Goal: Task Accomplishment & Management: Complete application form

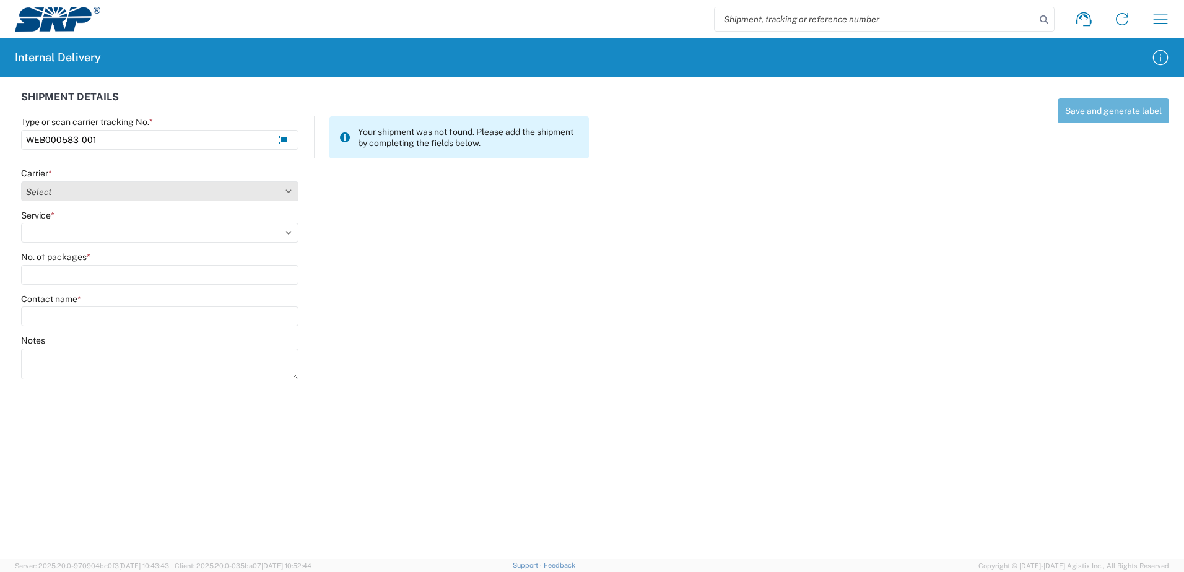
type input "WEB000583-001"
click at [287, 192] on select "Select Amazon Logistics ATI Trucking BC Dimerco Logistics Empire Southwest FedE…" at bounding box center [159, 191] width 277 height 20
select select "18714"
click at [21, 181] on select "Select Amazon Logistics ATI Trucking BC Dimerco Logistics Empire Southwest FedE…" at bounding box center [159, 191] width 277 height 20
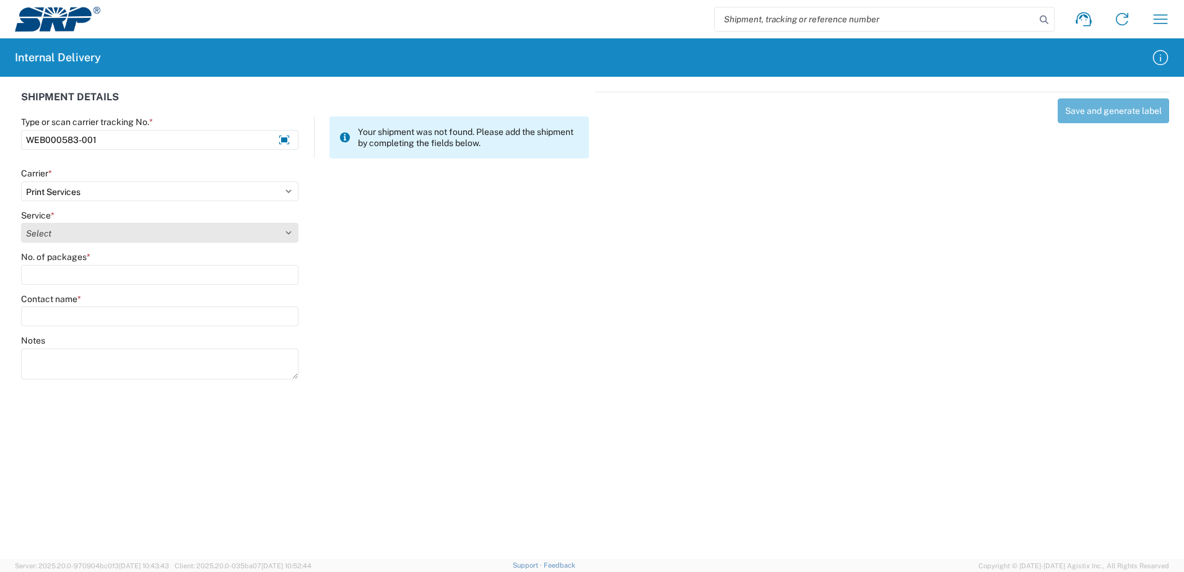
click at [289, 230] on select "Select Ground Inter-office" at bounding box center [159, 233] width 277 height 20
select select "35764"
click at [21, 223] on select "Select Ground Inter-office" at bounding box center [159, 233] width 277 height 20
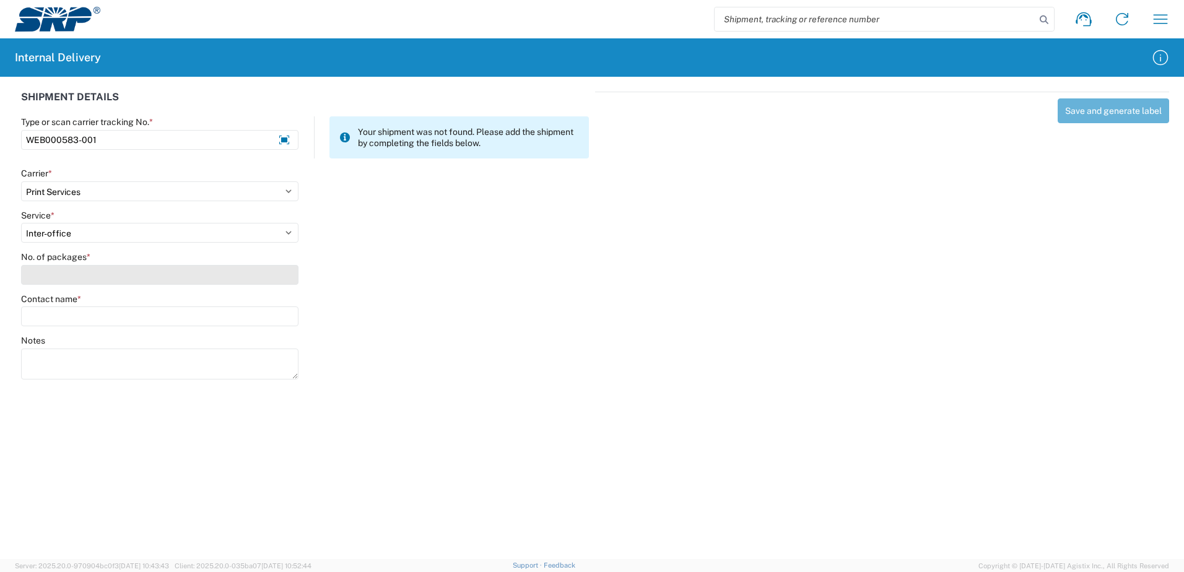
click at [275, 275] on input "No. of packages *" at bounding box center [159, 275] width 277 height 20
type input "1"
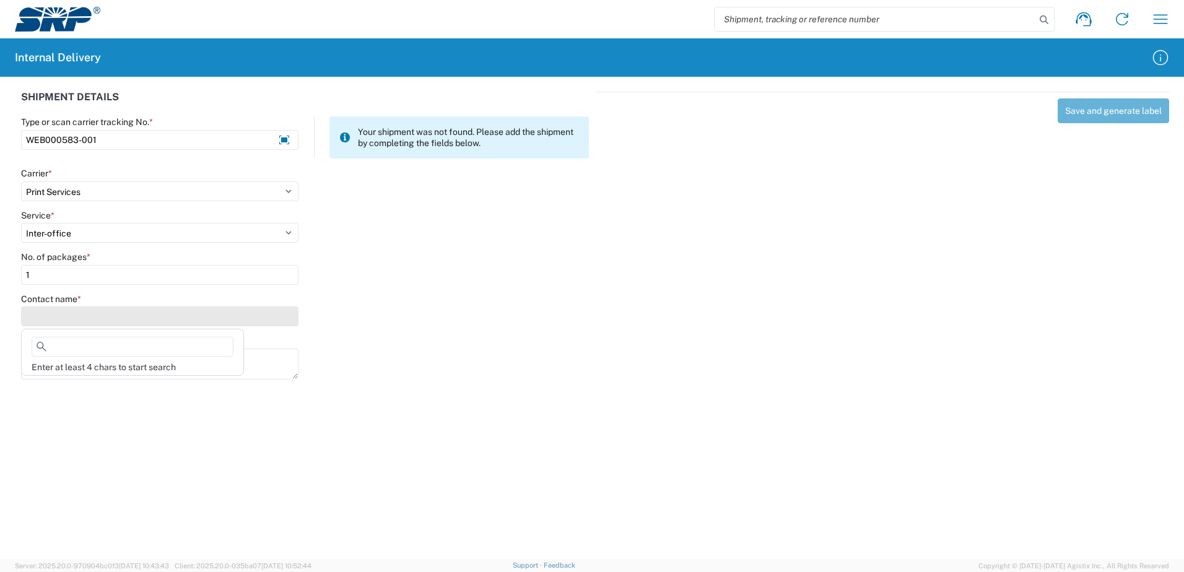
click at [265, 314] on input "Contact name *" at bounding box center [159, 316] width 277 height 20
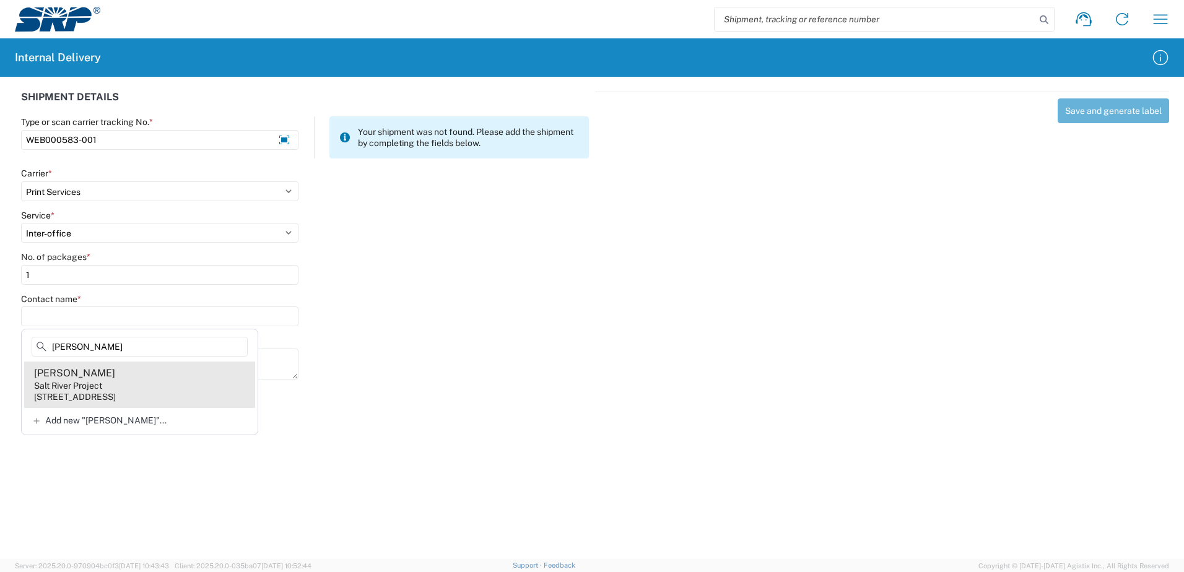
type input "Weller"
click at [97, 382] on div "Salt River Project" at bounding box center [68, 385] width 68 height 11
type input "Jeffrey Weller"
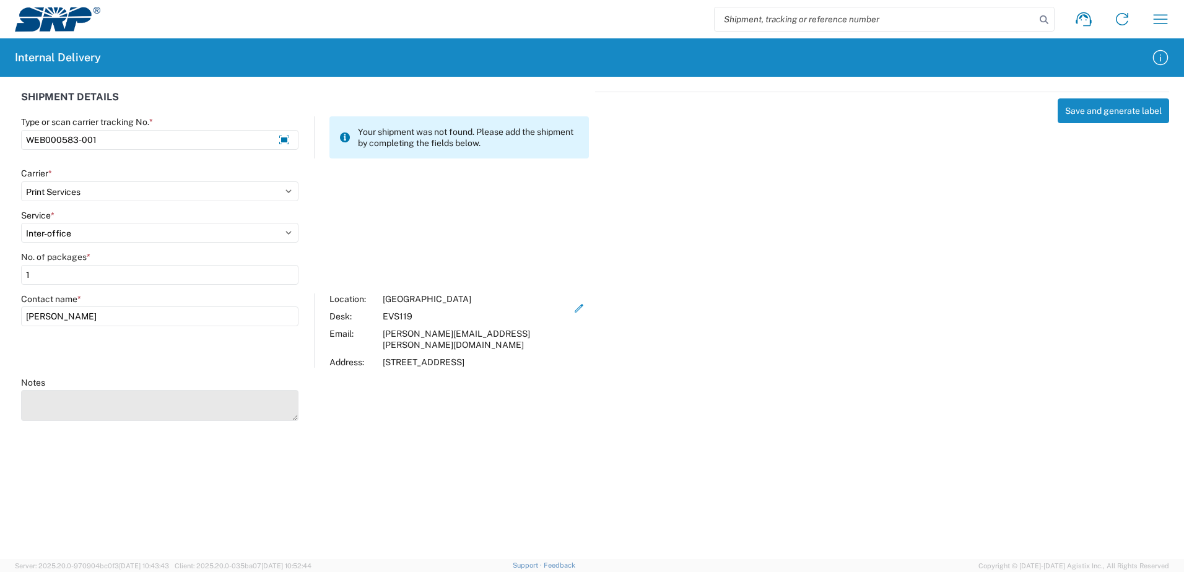
click at [93, 392] on textarea "Notes" at bounding box center [159, 405] width 277 height 31
type textarea "Business Cards"
click at [889, 409] on div "SHIPMENT DETAILS Type or scan carrier tracking No. * WEB000583-001 Your shipmen…" at bounding box center [592, 254] width 1184 height 355
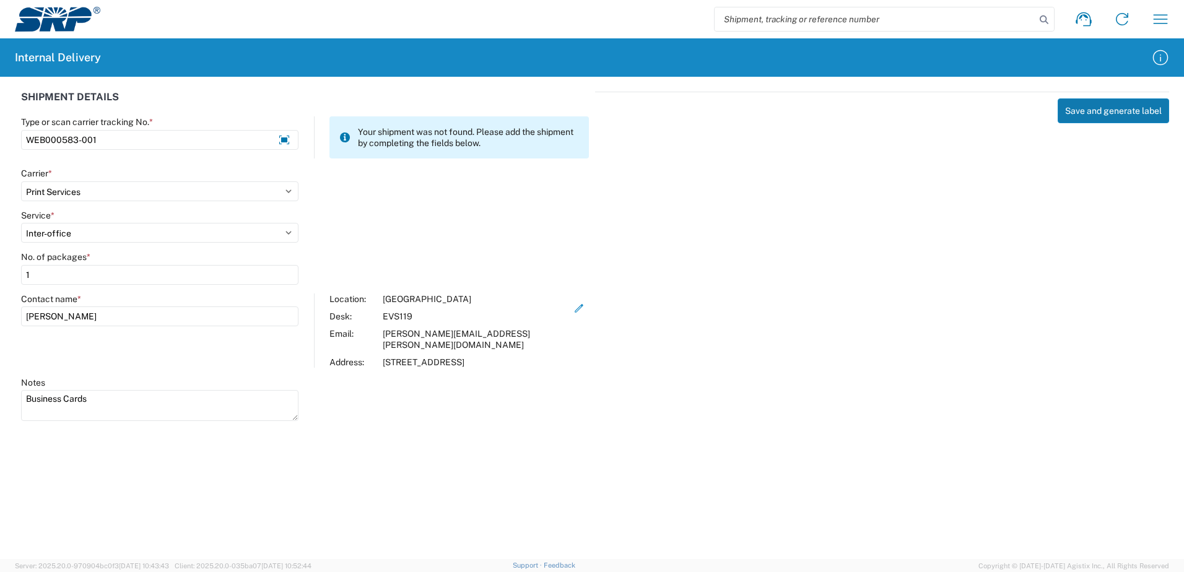
click at [1108, 109] on button "Save and generate label" at bounding box center [1112, 110] width 111 height 25
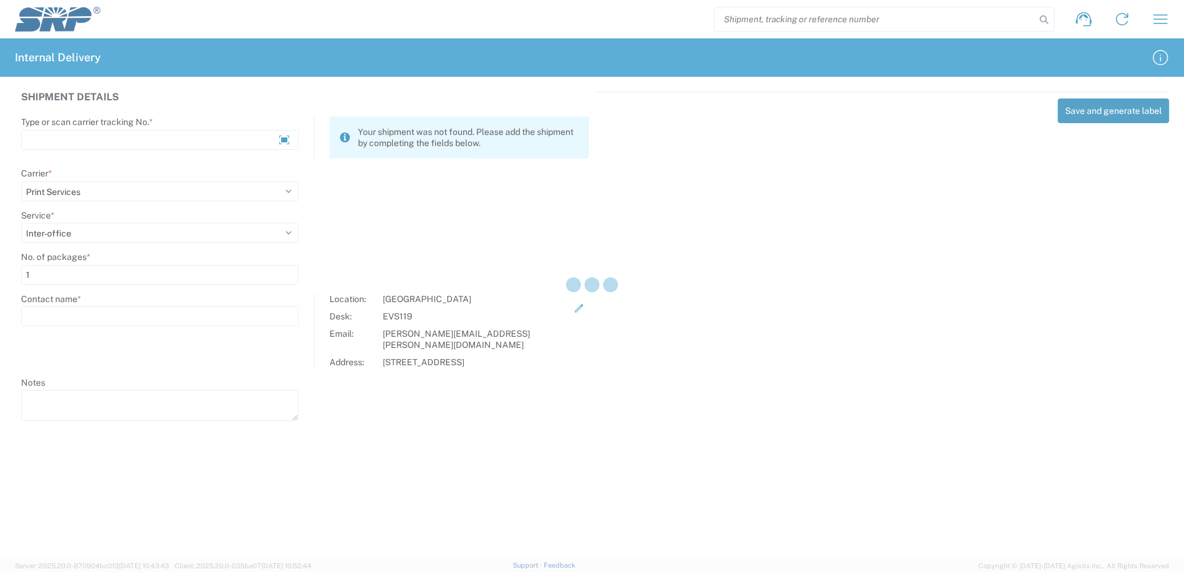
select select
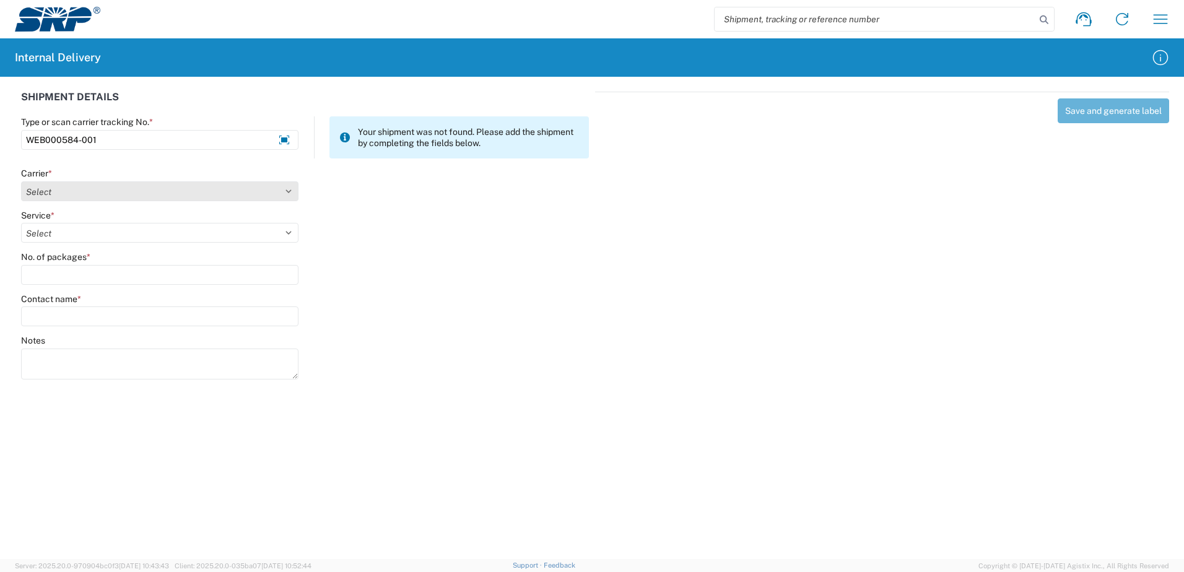
type input "WEB000584-001"
click at [286, 189] on select "Select Amazon Logistics ATI Trucking BC Dimerco Logistics Empire Southwest FedE…" at bounding box center [159, 191] width 277 height 20
select select "18714"
click at [21, 181] on select "Select Amazon Logistics ATI Trucking BC Dimerco Logistics Empire Southwest FedE…" at bounding box center [159, 191] width 277 height 20
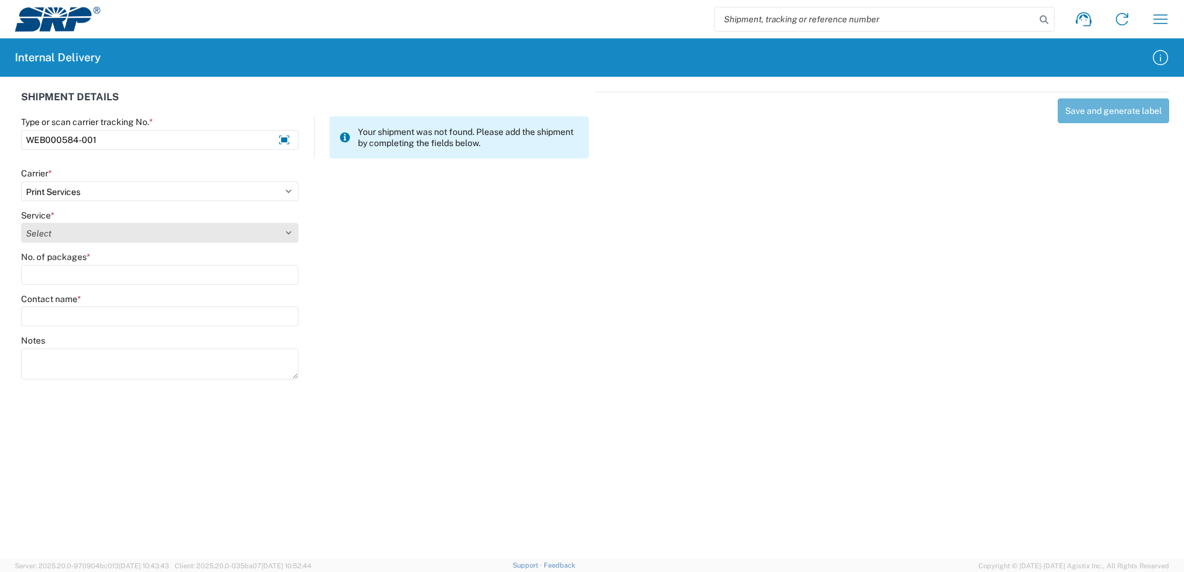
click at [287, 232] on select "Select Ground Inter-office" at bounding box center [159, 233] width 277 height 20
select select "35764"
click at [21, 223] on select "Select Ground Inter-office" at bounding box center [159, 233] width 277 height 20
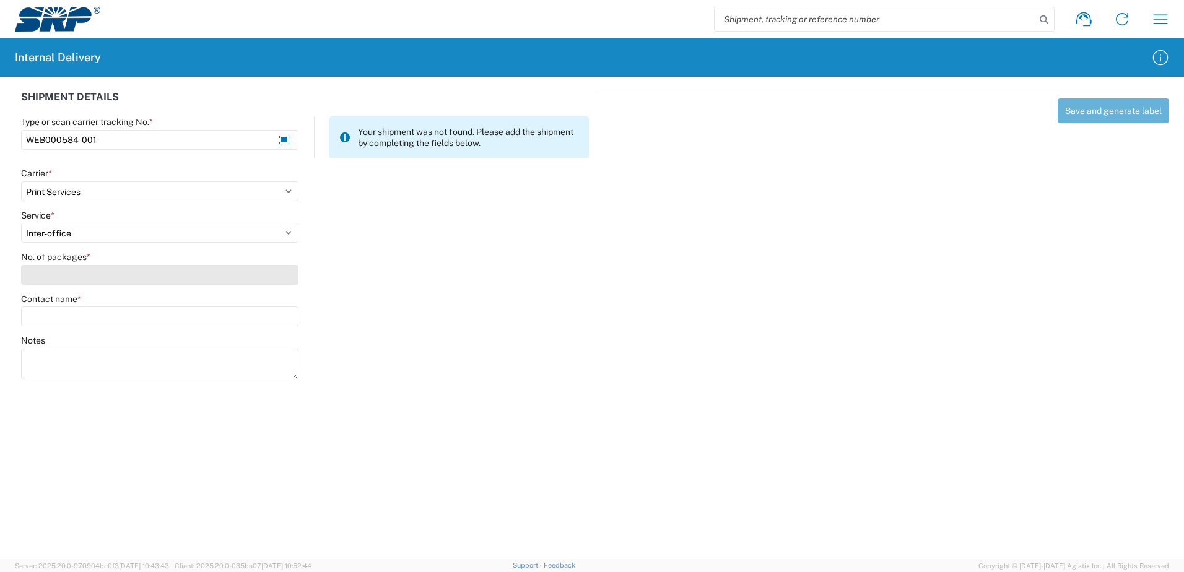
click at [282, 282] on input "No. of packages *" at bounding box center [159, 275] width 277 height 20
type input "1"
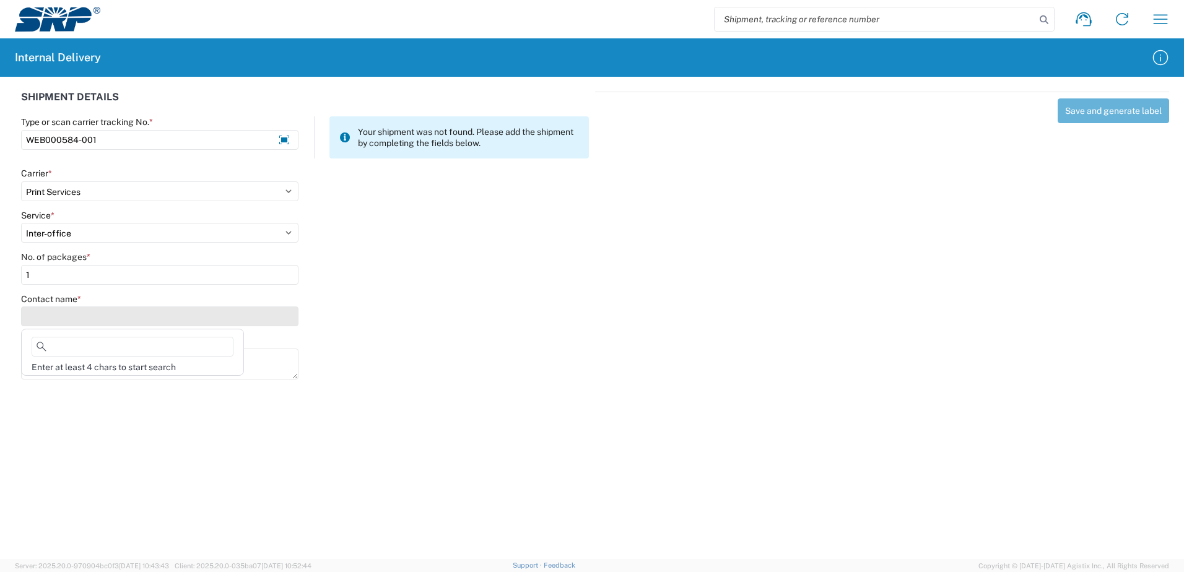
click at [279, 319] on input "Contact name *" at bounding box center [159, 316] width 277 height 20
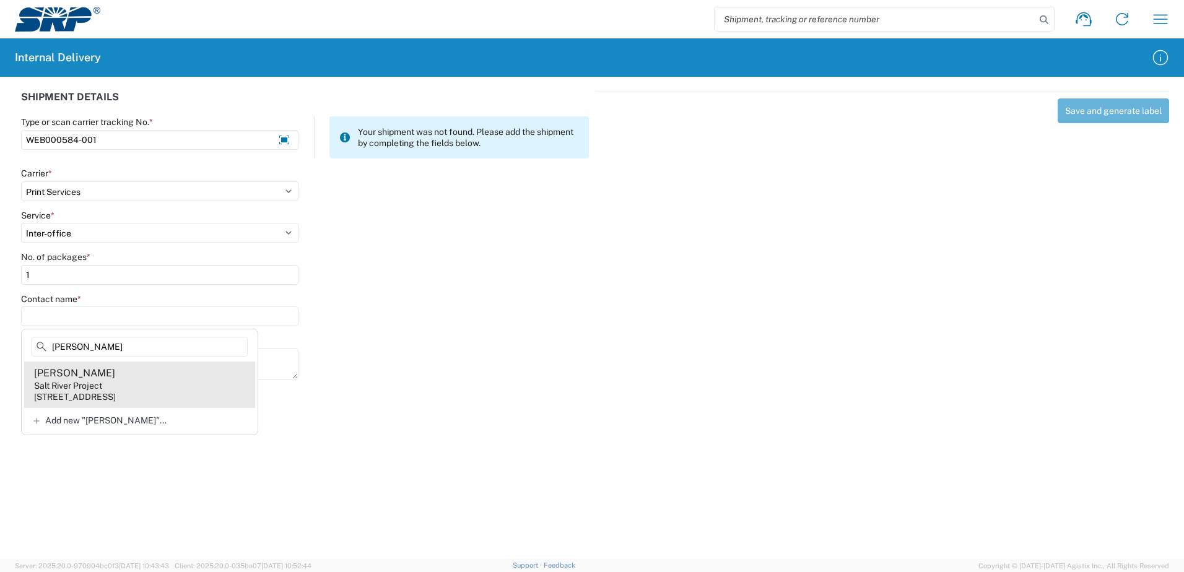
type input "Prokop"
click at [134, 380] on agx-address-suggestion-item "Nicole Prokop Salt River Project 1511 N Project Dr, CUB161, Tempe, AZ, 85281, US" at bounding box center [139, 384] width 231 height 46
type input "Nicole Prokop"
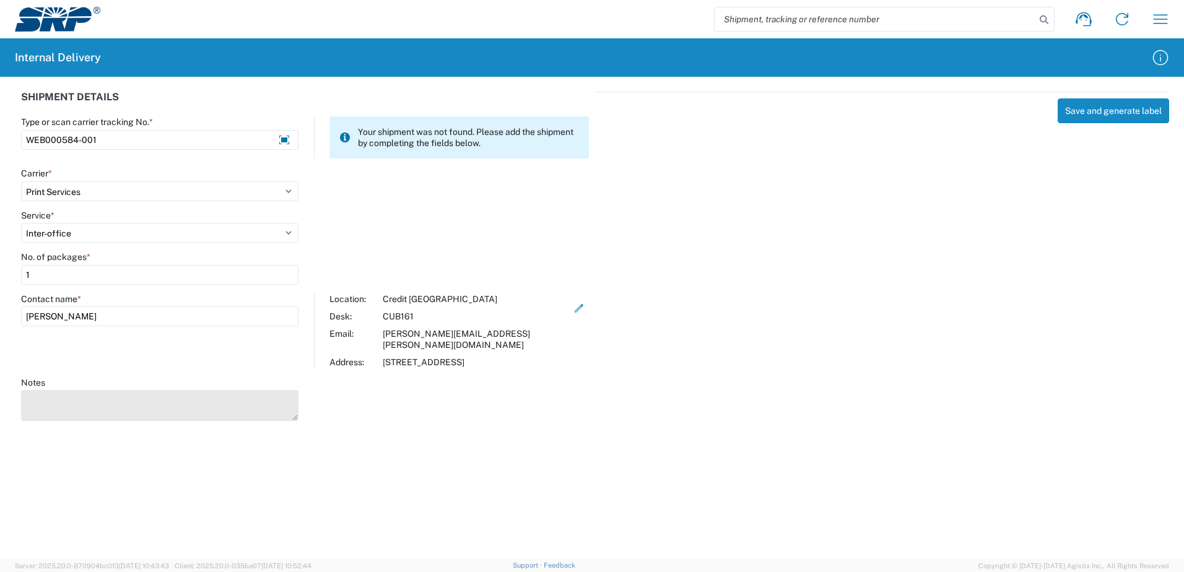
click at [129, 394] on textarea "Notes" at bounding box center [159, 405] width 277 height 31
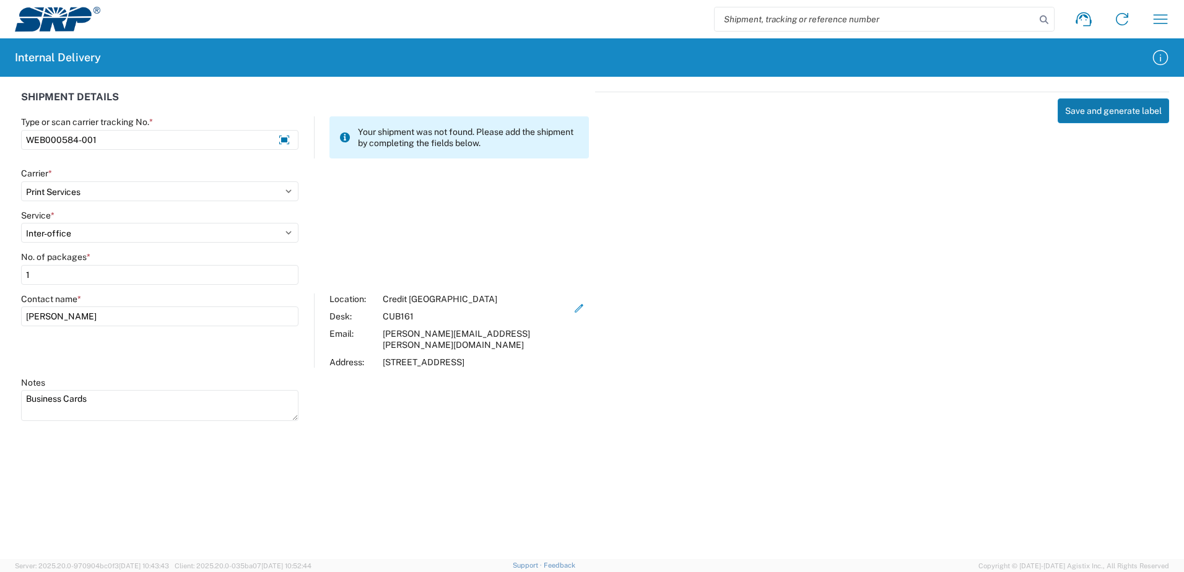
type textarea "Business Cards"
click at [1097, 113] on button "Save and generate label" at bounding box center [1112, 110] width 111 height 25
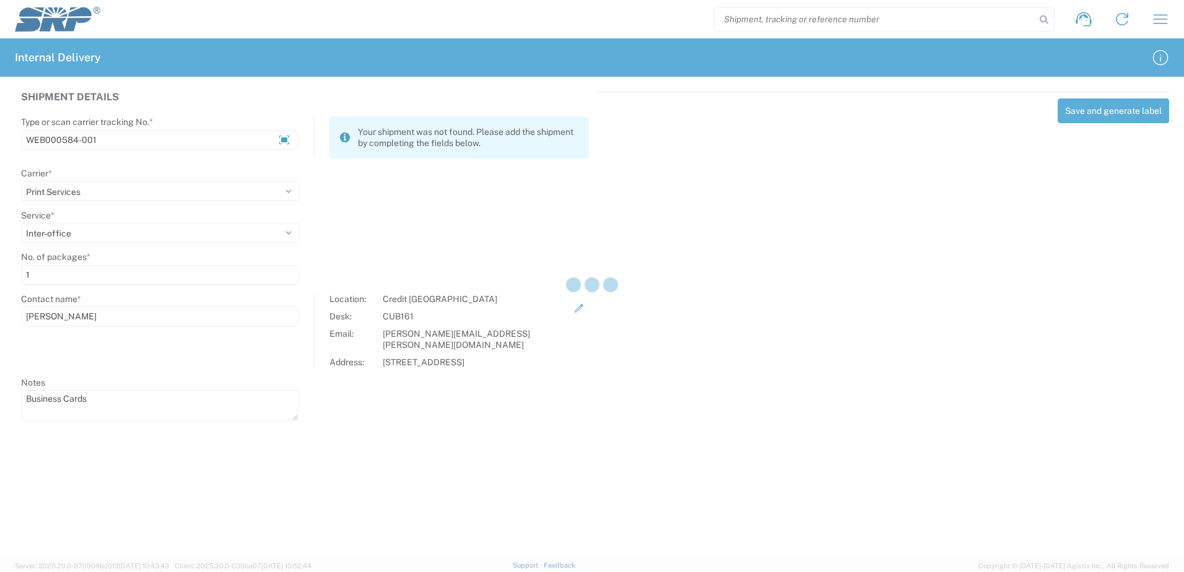
select select
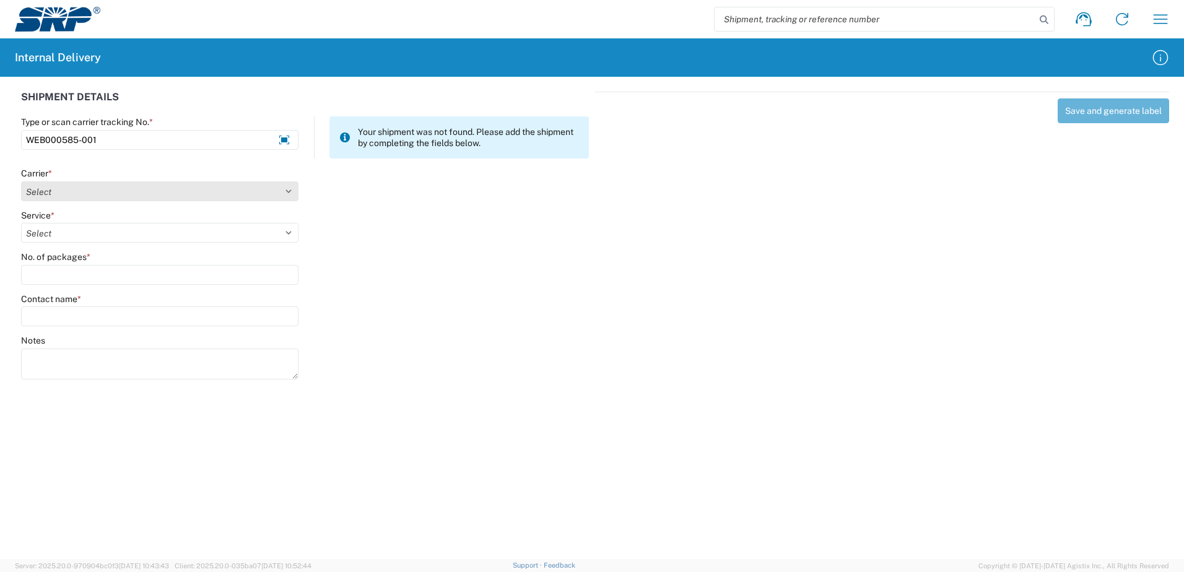
type input "WEB000585-001"
click at [292, 189] on select "Select Amazon Logistics ATI Trucking BC Dimerco Logistics Empire Southwest FedE…" at bounding box center [159, 191] width 277 height 20
select select "18714"
click at [21, 181] on select "Select Amazon Logistics ATI Trucking BC Dimerco Logistics Empire Southwest FedE…" at bounding box center [159, 191] width 277 height 20
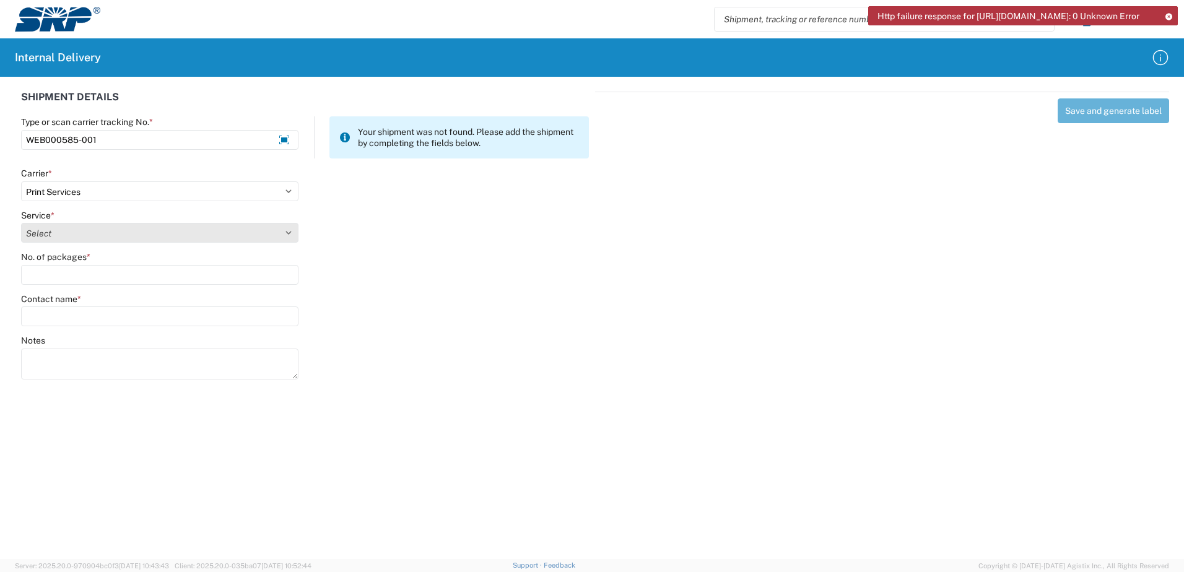
click at [285, 232] on select "Select" at bounding box center [159, 233] width 277 height 20
click at [287, 230] on select "Select" at bounding box center [159, 233] width 277 height 20
click at [288, 232] on select "Select" at bounding box center [159, 233] width 277 height 20
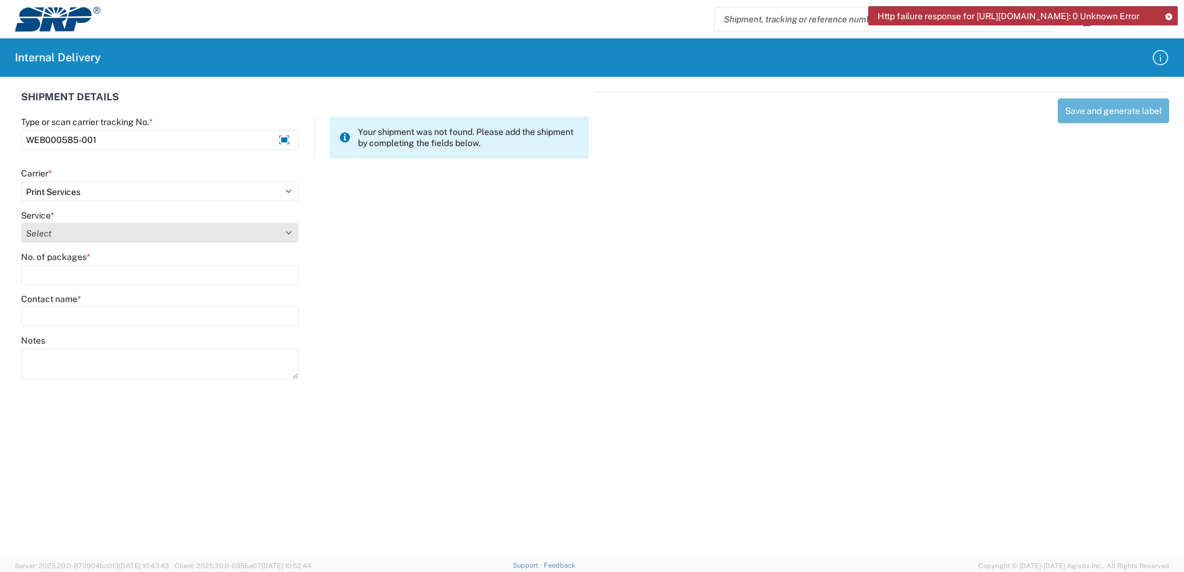
click at [288, 232] on select "Select" at bounding box center [159, 233] width 277 height 20
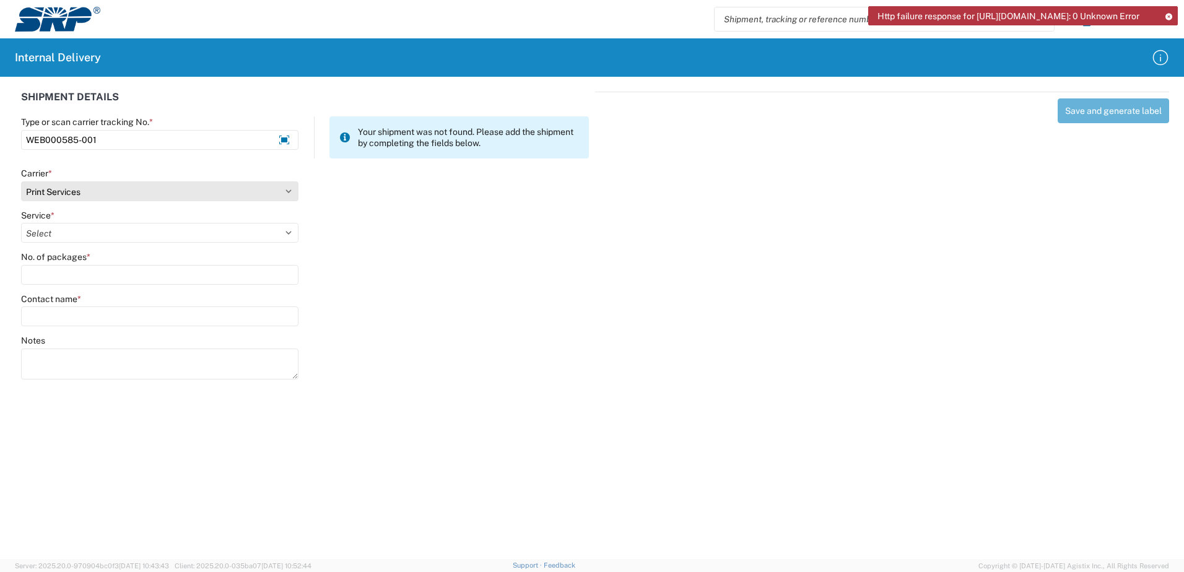
click at [287, 189] on select "Select Amazon Logistics ATI Trucking BC Dimerco Logistics Empire Southwest FedE…" at bounding box center [159, 191] width 277 height 20
click at [21, 181] on select "Select Amazon Logistics ATI Trucking BC Dimerco Logistics Empire Southwest FedE…" at bounding box center [159, 191] width 277 height 20
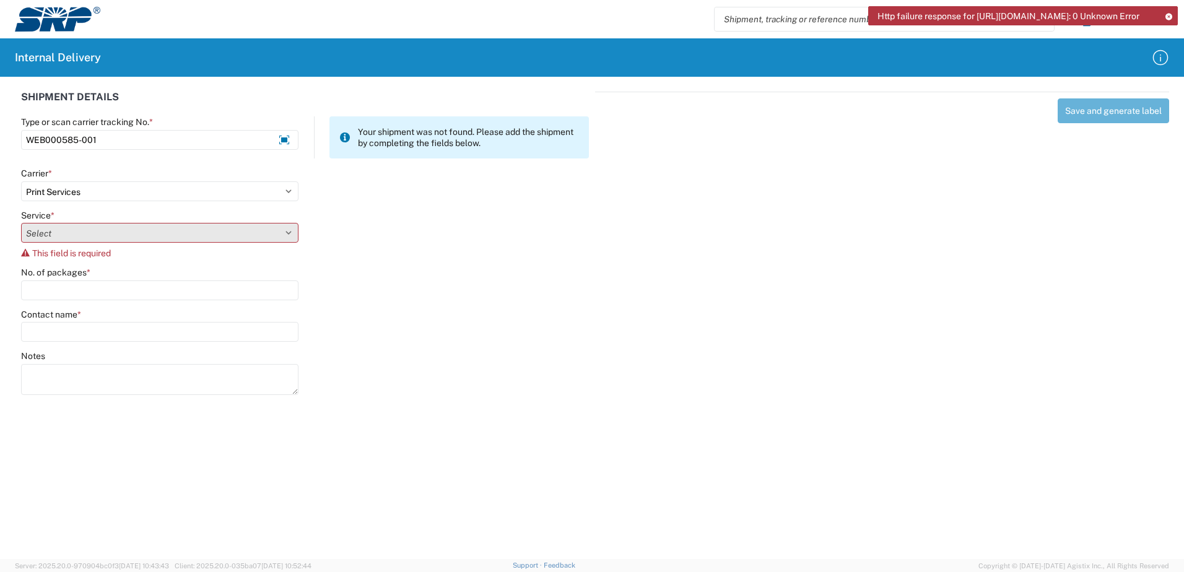
click at [287, 234] on select "Select" at bounding box center [159, 233] width 277 height 20
click at [283, 245] on div "Service * Select This field is required" at bounding box center [159, 234] width 277 height 49
click at [40, 223] on select "Select" at bounding box center [159, 233] width 277 height 20
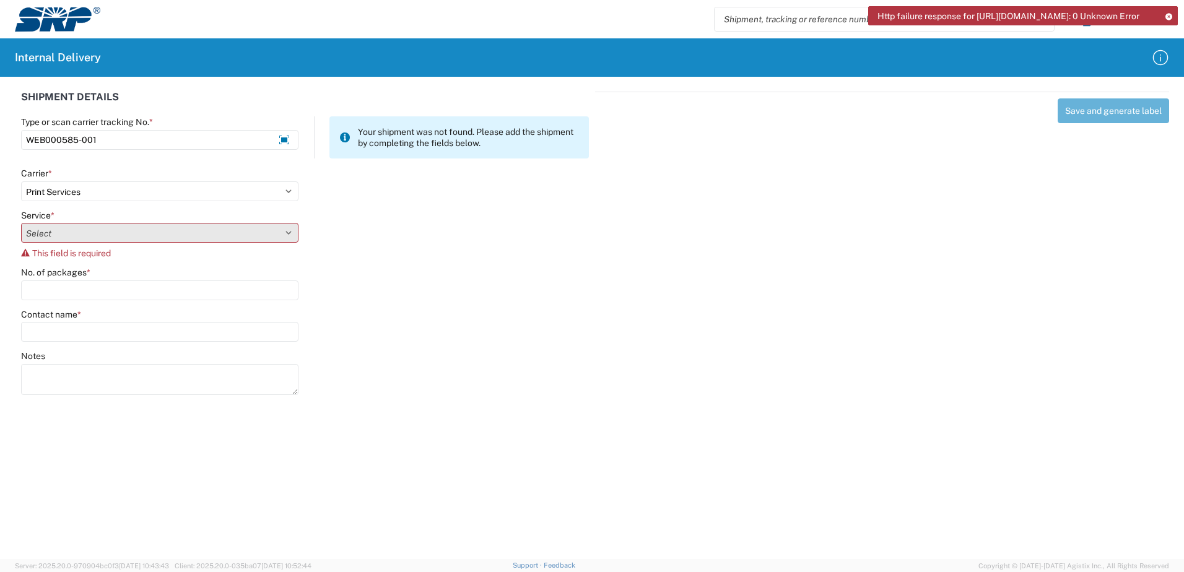
click at [40, 223] on select "Select" at bounding box center [159, 233] width 277 height 20
click at [53, 222] on div "Service * Select This field is required" at bounding box center [159, 234] width 277 height 49
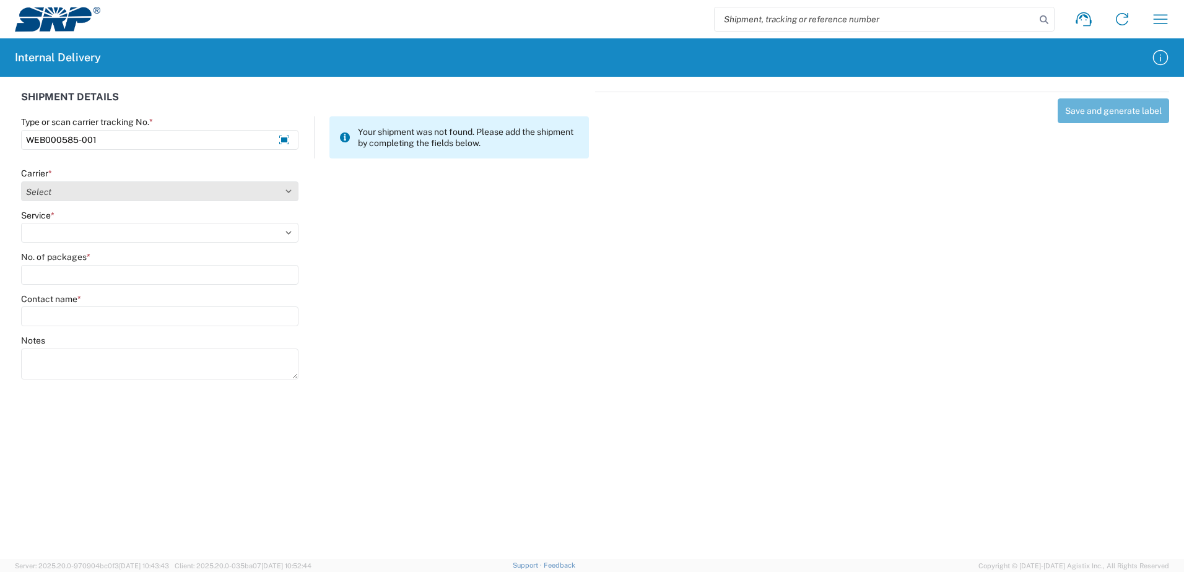
type input "WEB000585-001"
click at [290, 191] on select "Select Amazon Logistics ATI Trucking BC Dimerco Logistics Empire Southwest FedE…" at bounding box center [159, 191] width 277 height 20
select select "18714"
click at [21, 181] on select "Select Amazon Logistics ATI Trucking BC Dimerco Logistics Empire Southwest FedE…" at bounding box center [159, 191] width 277 height 20
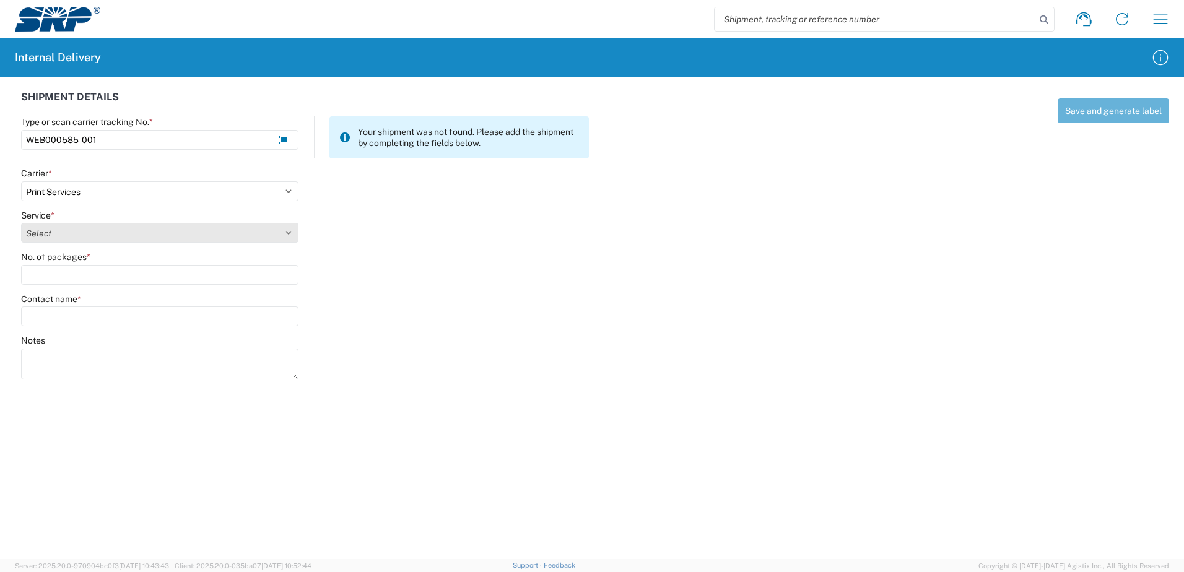
click at [286, 232] on select "Select Ground Inter-office" at bounding box center [159, 233] width 277 height 20
select select "35764"
click at [21, 223] on select "Select Ground Inter-office" at bounding box center [159, 233] width 277 height 20
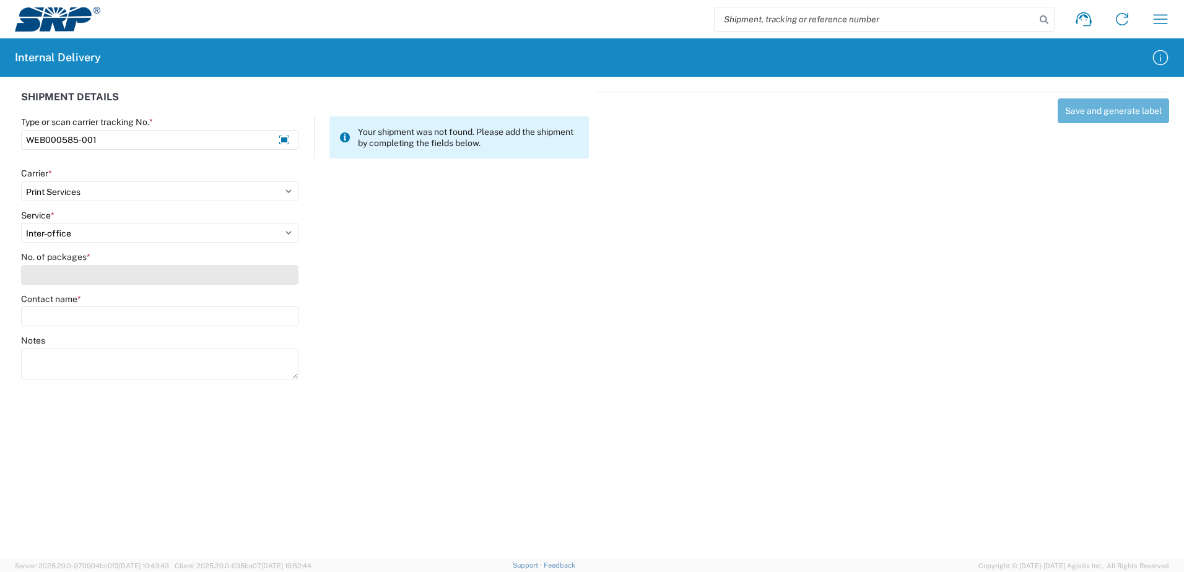
click at [266, 272] on input "No. of packages *" at bounding box center [159, 275] width 277 height 20
type input "1"
click at [262, 313] on input "Contact name *" at bounding box center [159, 316] width 277 height 20
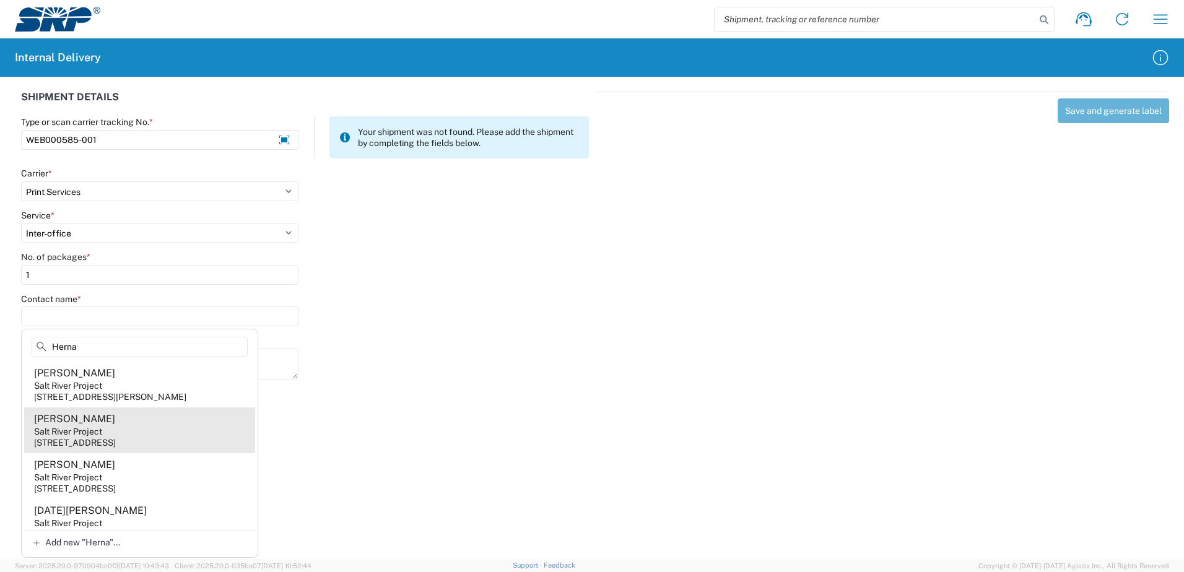
scroll to position [681, 0]
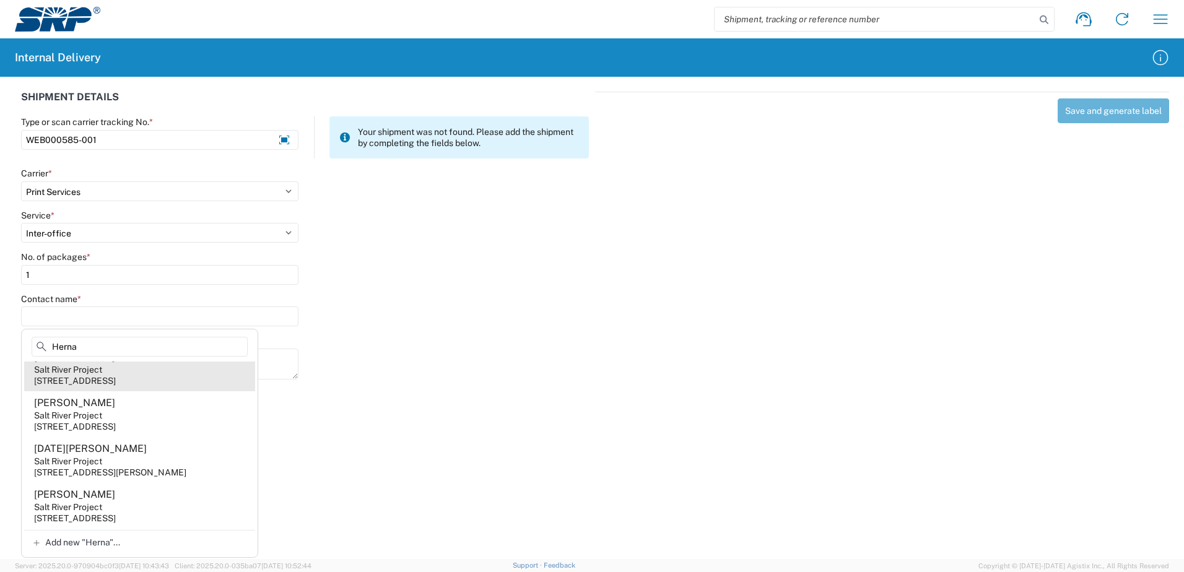
type input "Herna"
click at [150, 391] on agx-address-suggestion-item "Rick Hernandez Salt River Project 1500 N Mill Ave, PAB349, Tempe, AZ, 85281, US" at bounding box center [139, 368] width 231 height 46
type input "Rick Hernandez"
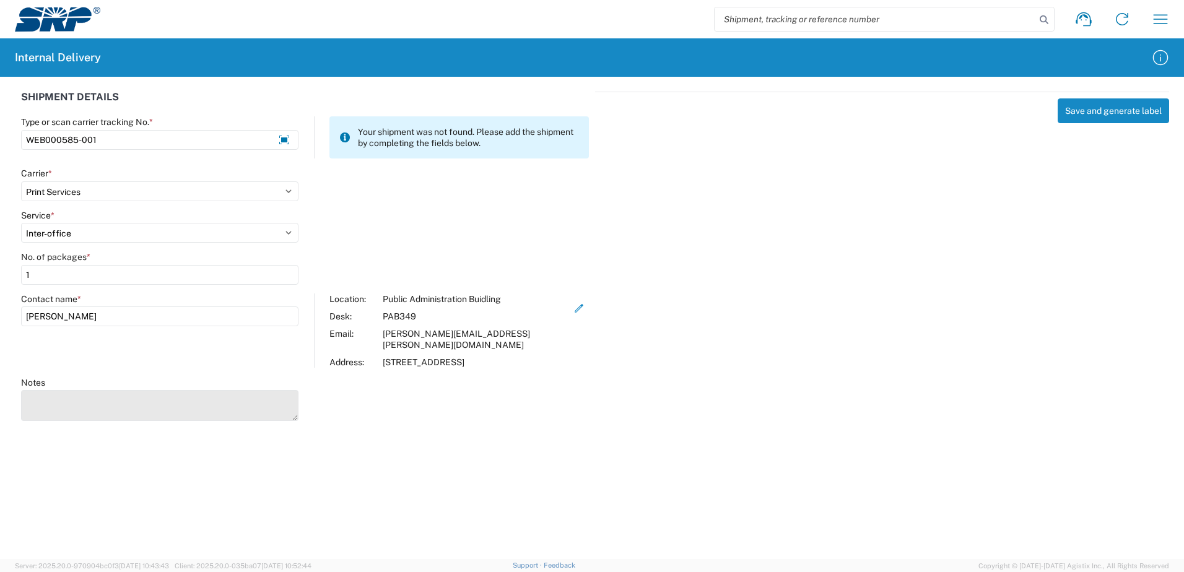
click at [65, 397] on textarea "Notes" at bounding box center [159, 405] width 277 height 31
type textarea "Business Cards"
click at [573, 304] on icon "button" at bounding box center [578, 308] width 11 height 11
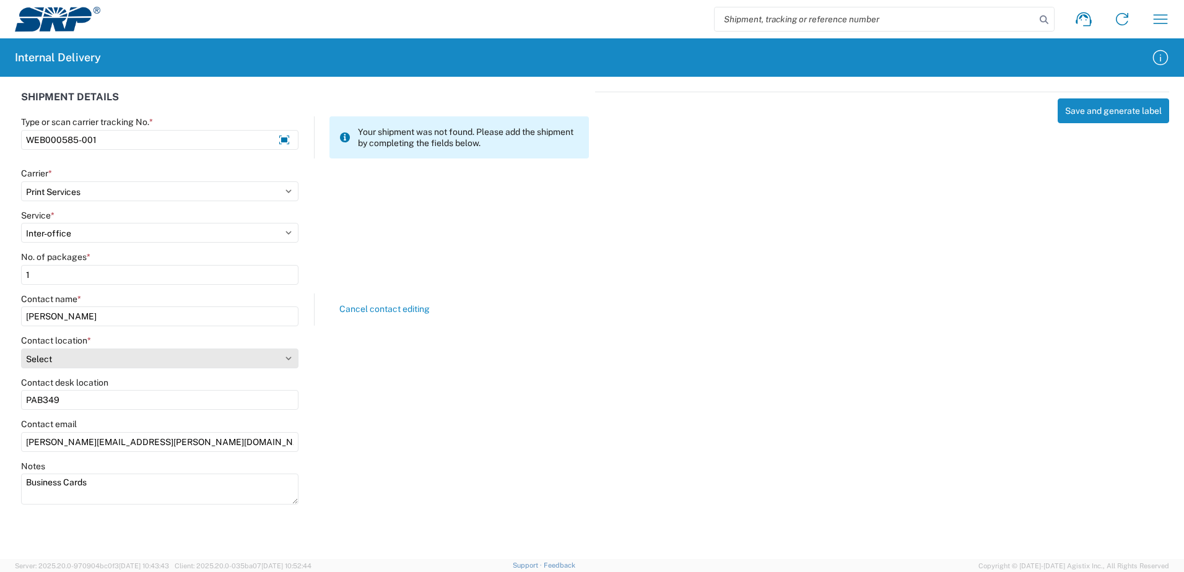
click at [287, 357] on select "Select 16th Street Facility 27th St Facility Agua Fria Generating Station Cooli…" at bounding box center [159, 358] width 277 height 20
select select "58894"
click at [21, 348] on select "Select 16th Street Facility 27th St Facility Agua Fria Generating Station Cooli…" at bounding box center [159, 358] width 277 height 20
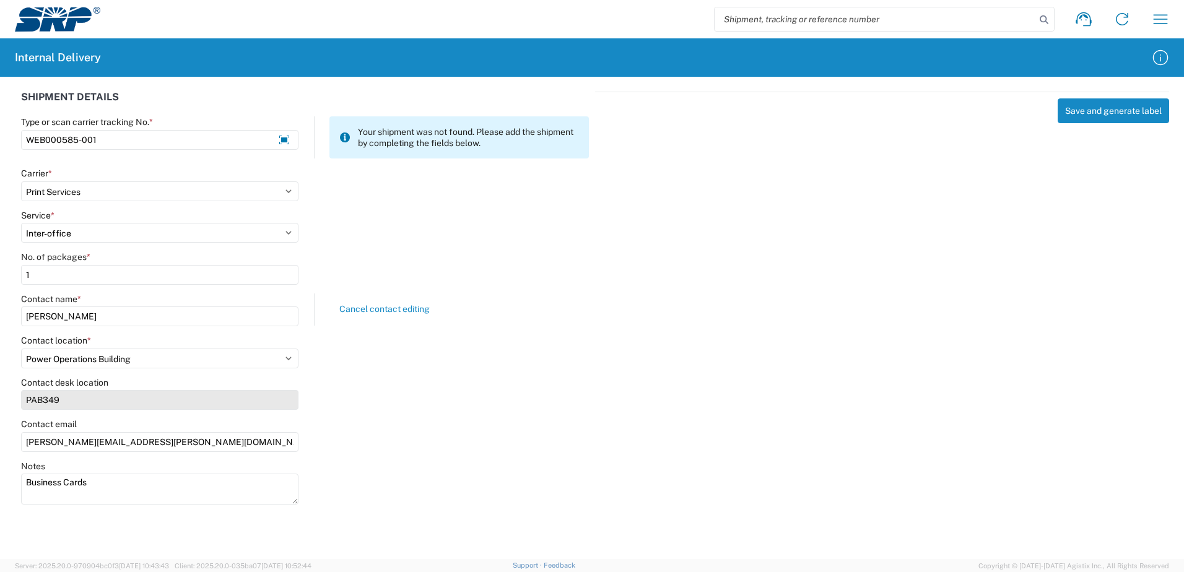
click at [62, 402] on input "PAB349" at bounding box center [159, 400] width 277 height 20
type input "P"
type input "POB100"
click at [27, 441] on input "rick.hernandez@srpnet.com" at bounding box center [159, 442] width 277 height 20
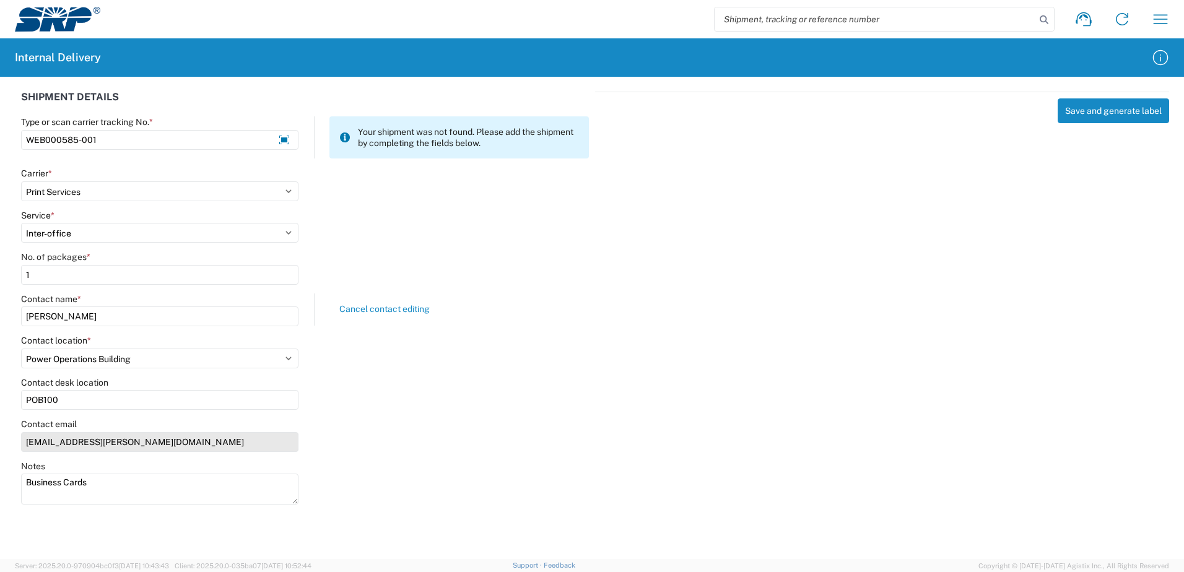
click at [53, 442] on input "Rrick.hernandez@srpnet.com" at bounding box center [159, 442] width 277 height 20
type input "Rrick.Hernandez@srpnet.com"
click at [399, 437] on div "Contact email Rrick.Hernandez@srpnet.com" at bounding box center [305, 439] width 581 height 42
click at [1102, 123] on button "Save and generate label" at bounding box center [1112, 110] width 111 height 25
select select
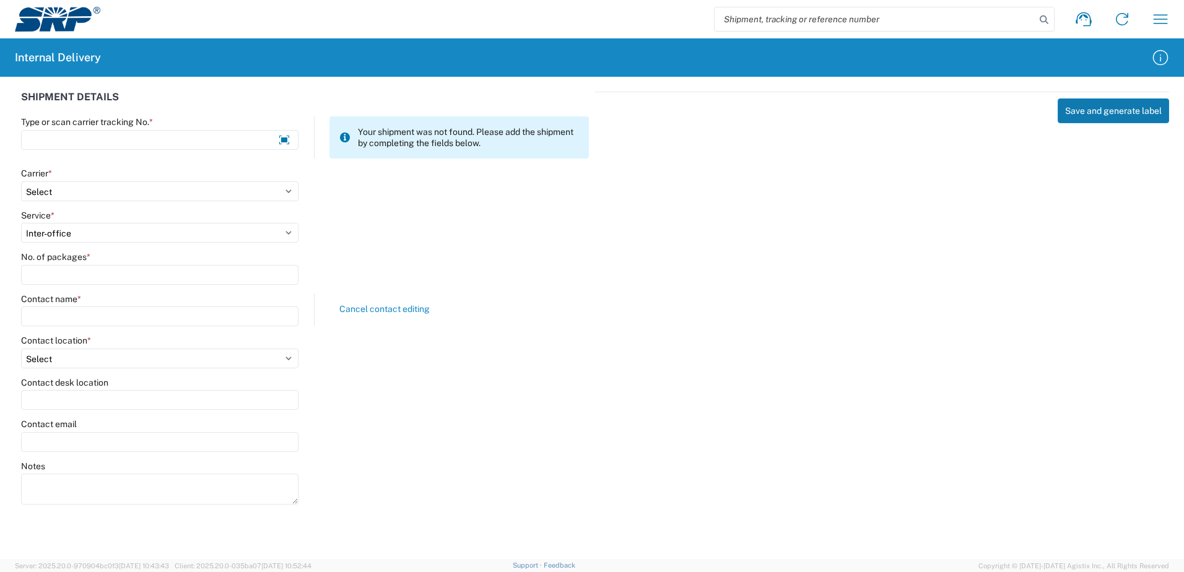
select select
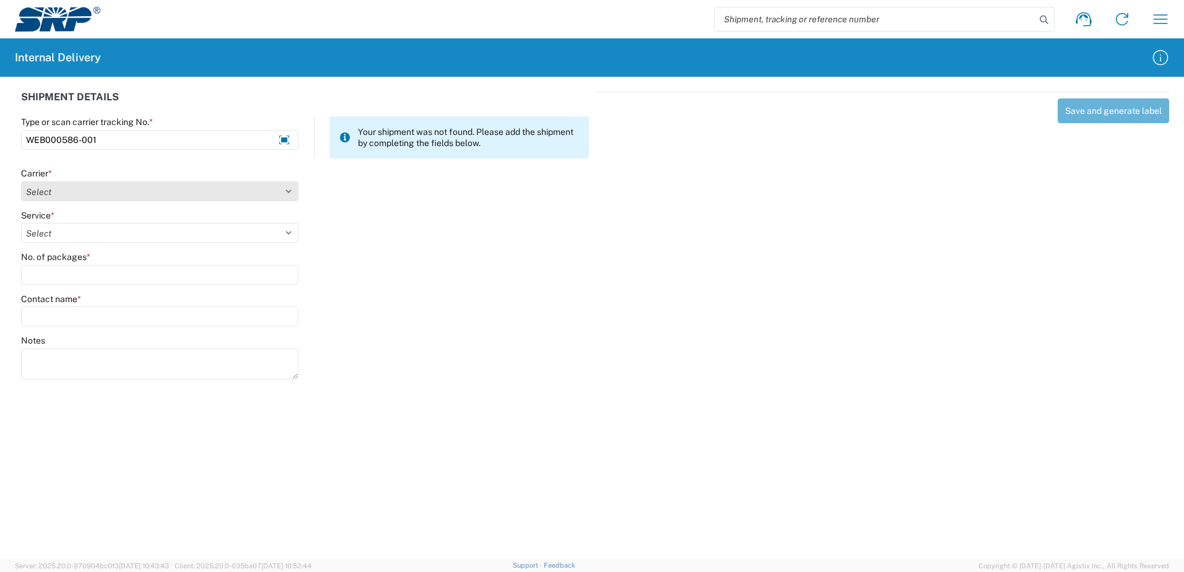
type input "WEB000586-001"
click at [288, 189] on select "Select Amazon Logistics ATI Trucking BC Dimerco Logistics Empire Southwest FedE…" at bounding box center [159, 191] width 277 height 20
select select "18714"
click at [21, 181] on select "Select Amazon Logistics ATI Trucking BC Dimerco Logistics Empire Southwest FedE…" at bounding box center [159, 191] width 277 height 20
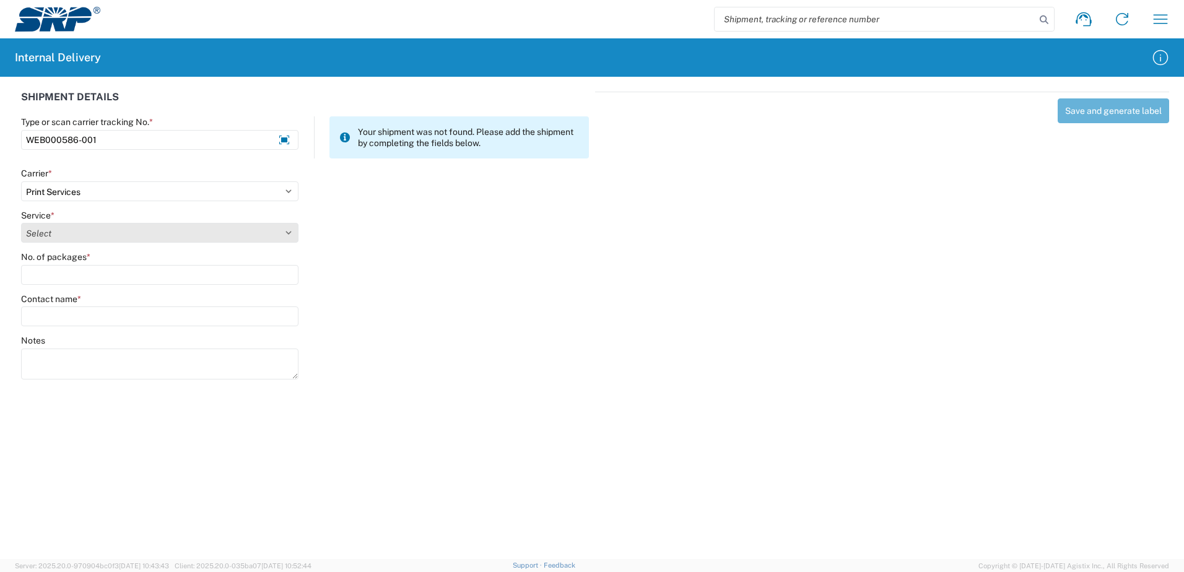
click at [286, 230] on select "Select Ground Inter-office" at bounding box center [159, 233] width 277 height 20
select select "35764"
click at [21, 223] on select "Select Ground Inter-office" at bounding box center [159, 233] width 277 height 20
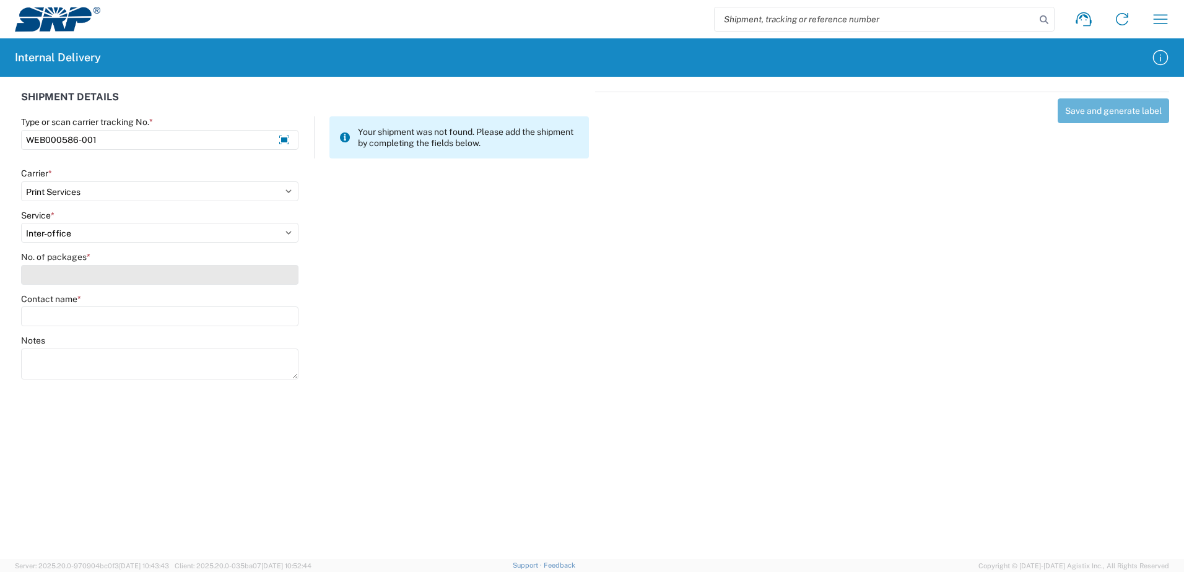
click at [265, 279] on input "No. of packages *" at bounding box center [159, 275] width 277 height 20
type input "1"
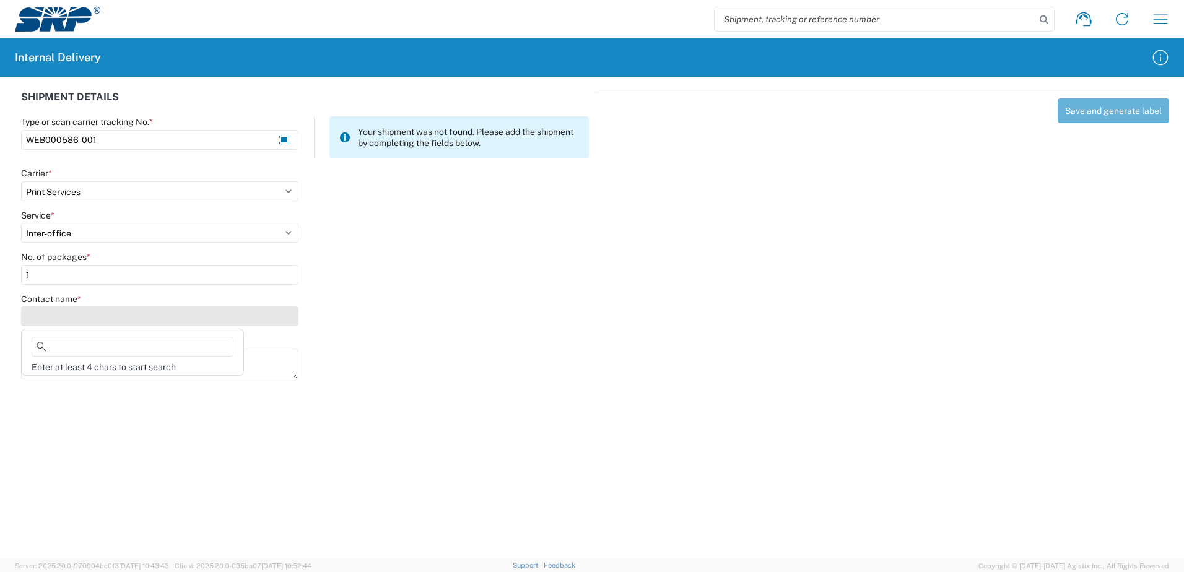
click at [266, 310] on input "Contact name *" at bounding box center [159, 316] width 277 height 20
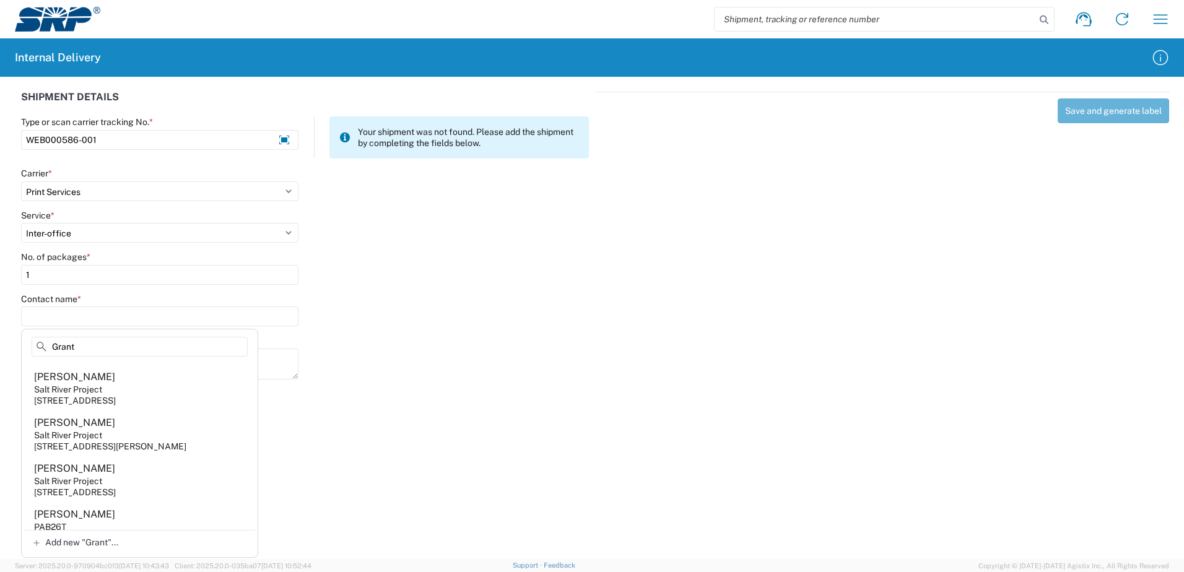
scroll to position [0, 0]
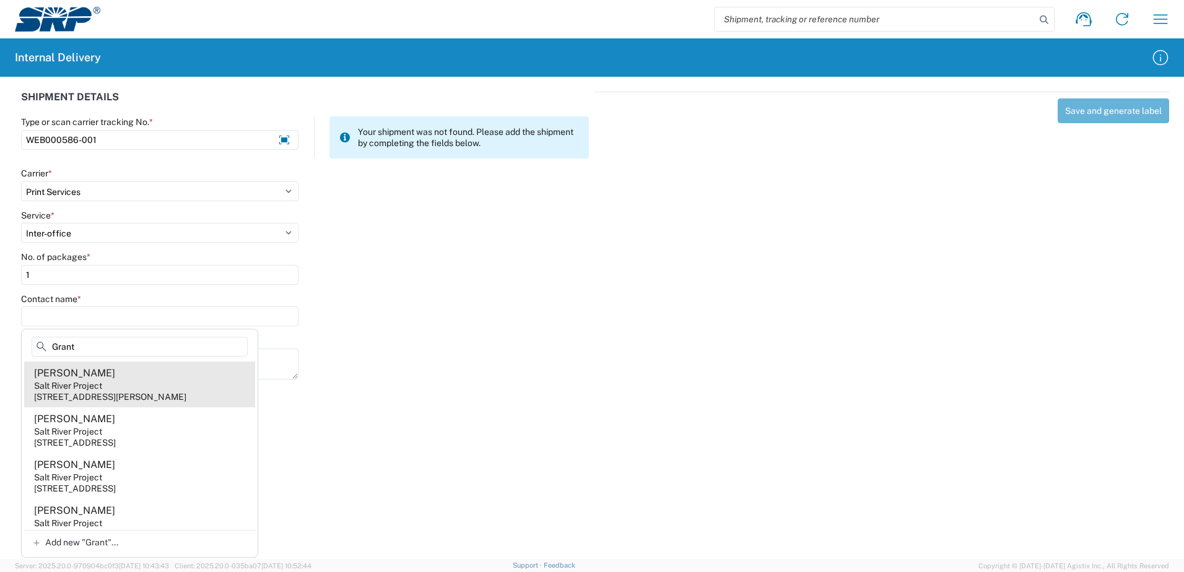
type input "Grant"
click at [107, 382] on agx-address-suggestion-item "Paul Grant Salt River Project 221 N 79th Ave, WVS222, Tolleson, AZ, 85353, US" at bounding box center [139, 384] width 231 height 46
type input "Paul Grant"
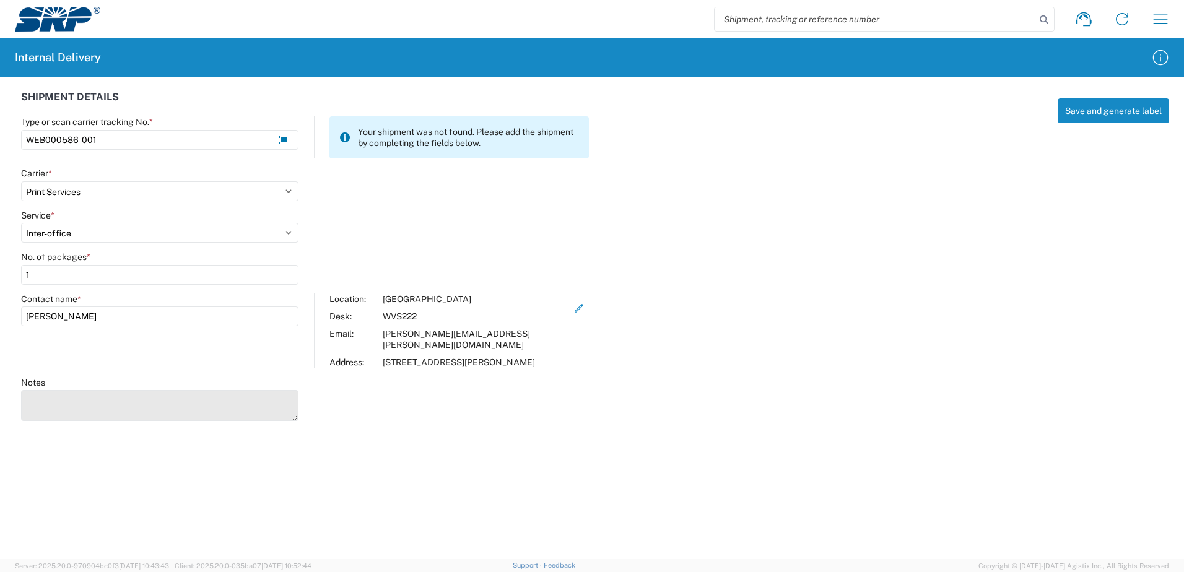
click at [199, 402] on textarea "Notes" at bounding box center [159, 405] width 277 height 31
type textarea "Business Cards"
click at [573, 308] on icon "button" at bounding box center [578, 308] width 11 height 11
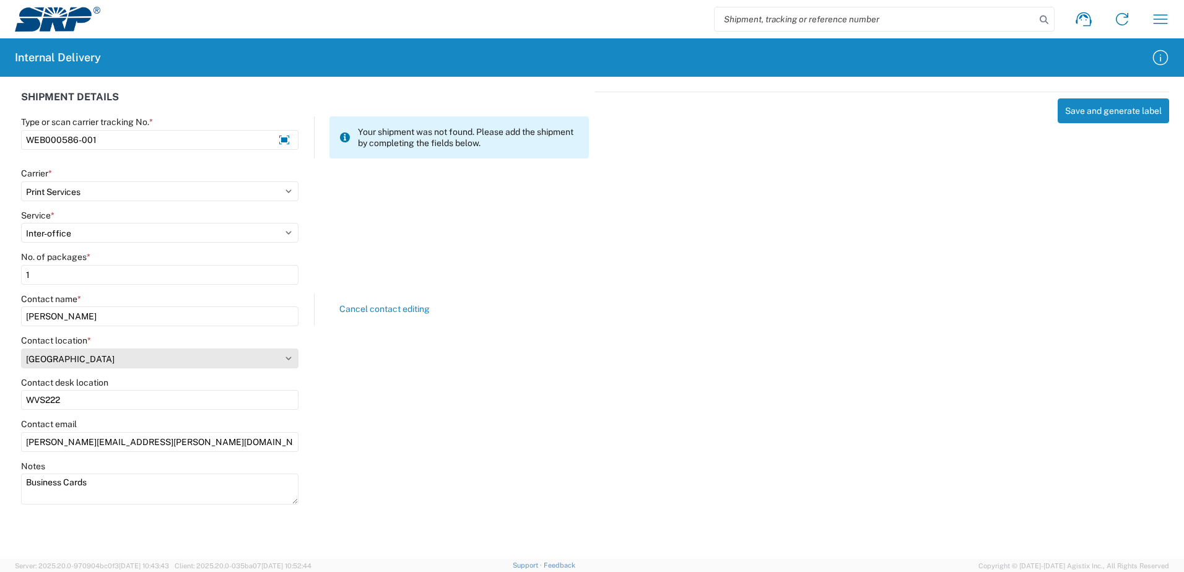
click at [287, 357] on select "Select 16th Street Facility 27th St Facility Agua Fria Generating Station Cooli…" at bounding box center [159, 358] width 277 height 20
select select "58894"
click at [21, 348] on select "Select 16th Street Facility 27th St Facility Agua Fria Generating Station Cooli…" at bounding box center [159, 358] width 277 height 20
click at [404, 426] on div "Contact email paul.grant@srpnet.com" at bounding box center [305, 439] width 581 height 42
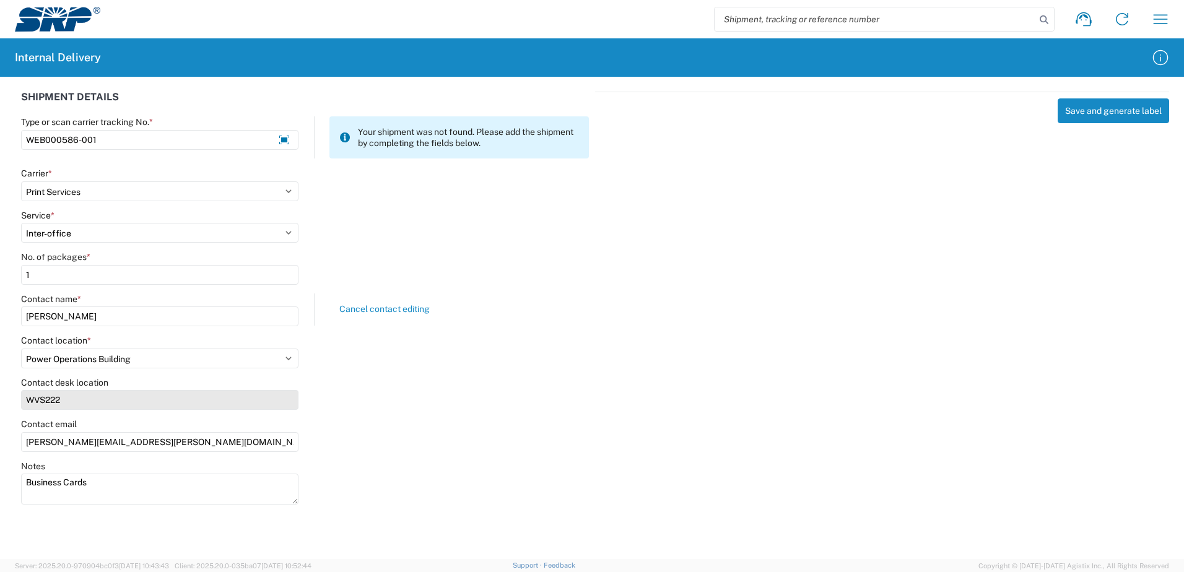
click at [58, 402] on input "WVS222" at bounding box center [159, 400] width 277 height 20
click at [64, 398] on input "WVS222" at bounding box center [159, 400] width 277 height 20
type input "W"
type input "POB100"
click at [30, 443] on input "paul.grant@srpnet.com" at bounding box center [159, 442] width 277 height 20
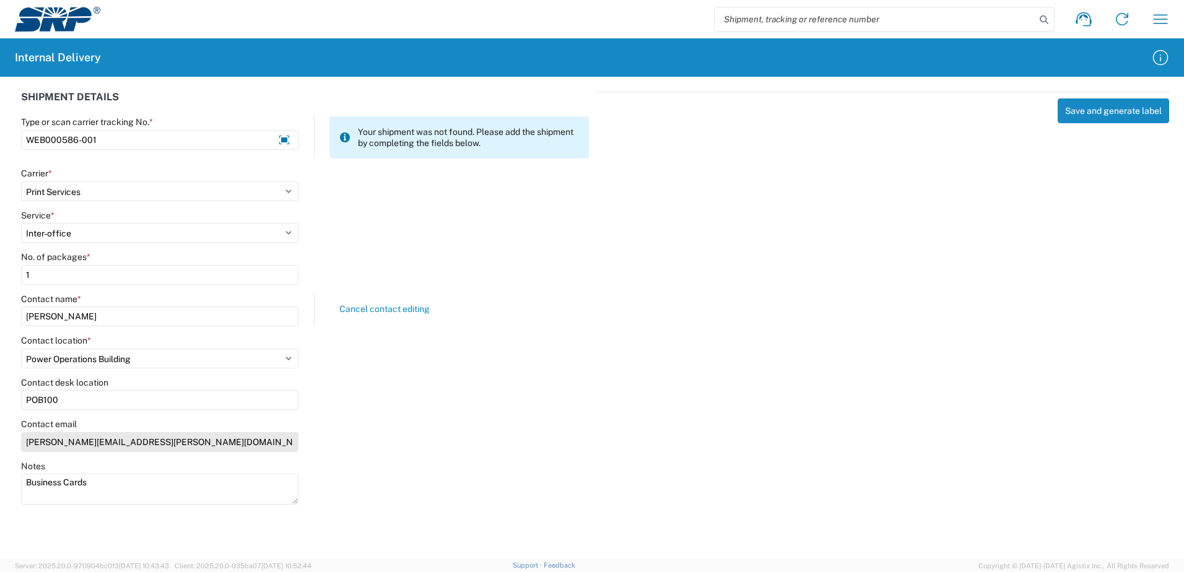
click at [30, 443] on input "paul.grant@srpnet.com" at bounding box center [159, 442] width 277 height 20
click at [49, 443] on input "Paul.grant@srpnet.com" at bounding box center [159, 442] width 277 height 20
type input "Paul.Grant@srpnet.com"
click at [557, 441] on div "Contact email Paul.Grant@srpnet.com" at bounding box center [305, 439] width 581 height 42
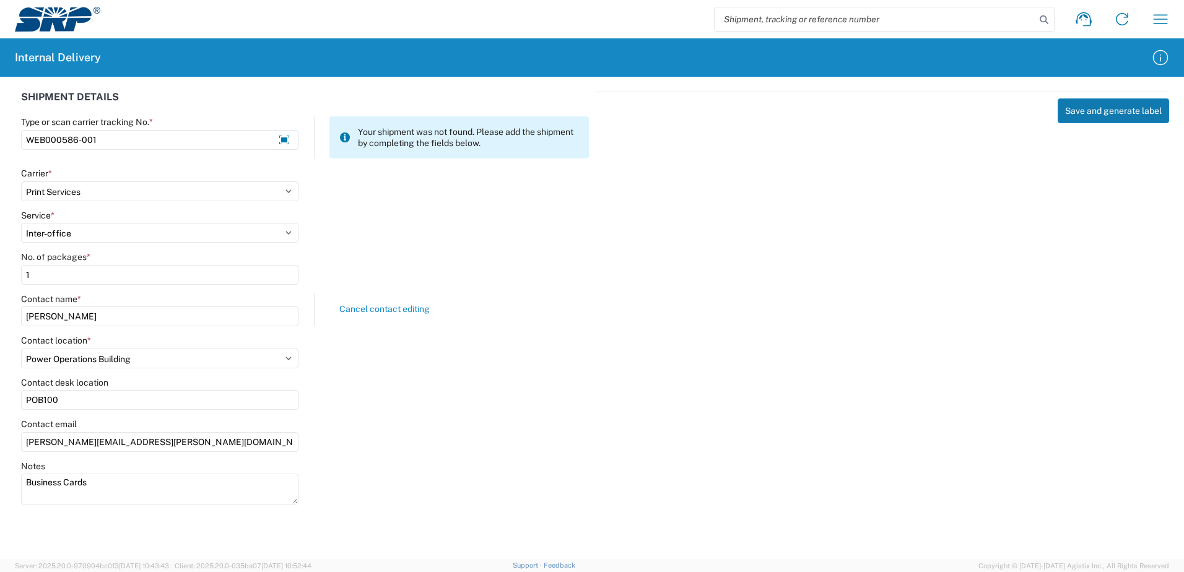
click at [1122, 114] on button "Save and generate label" at bounding box center [1112, 110] width 111 height 25
select select
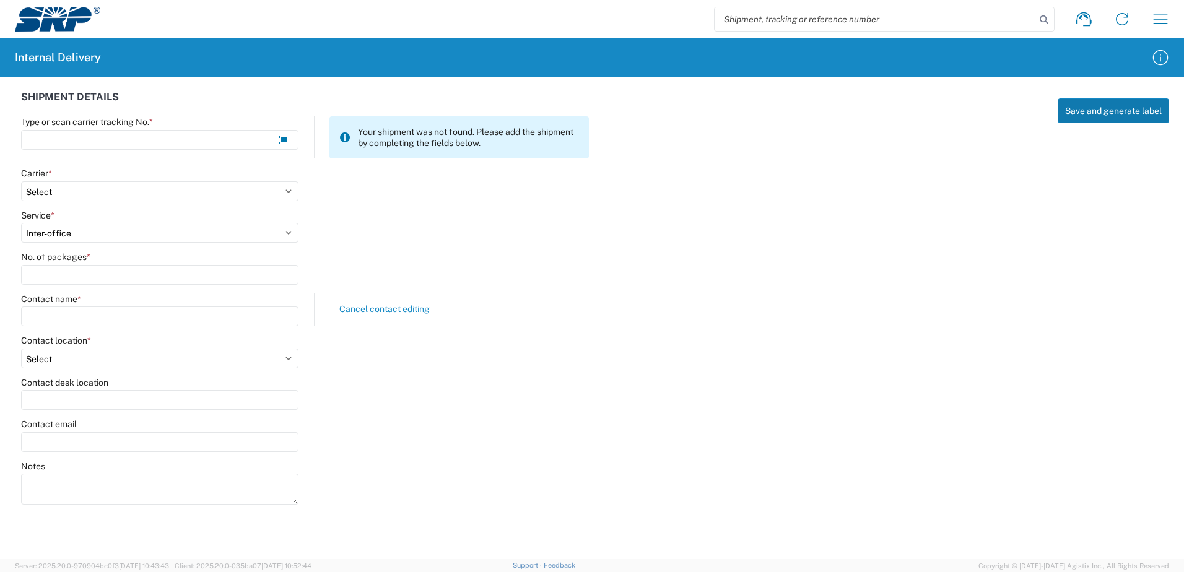
select select
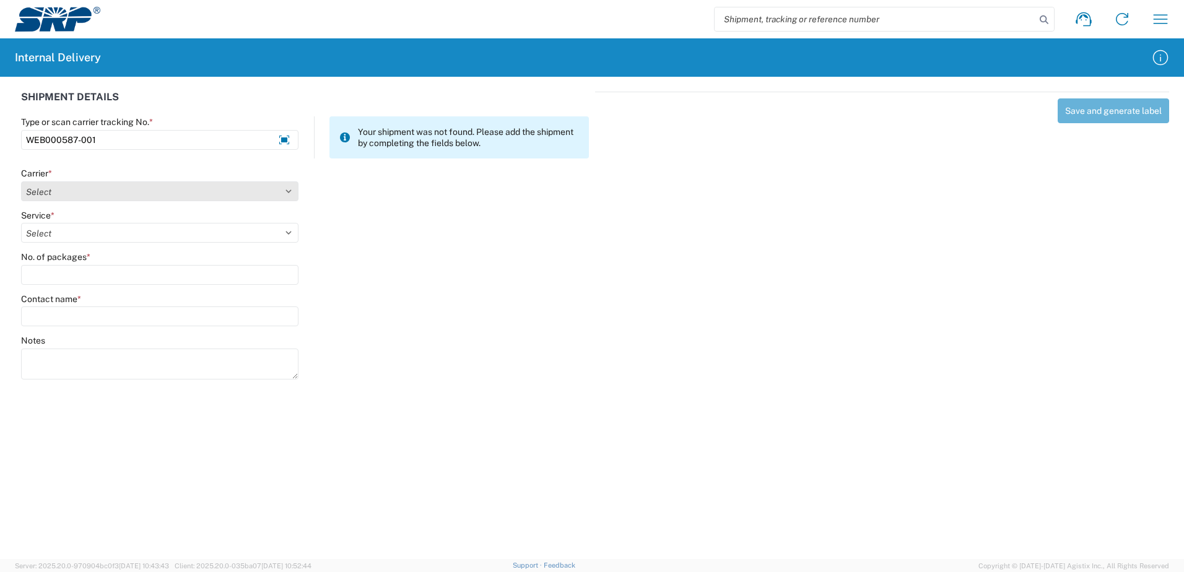
type input "WEB000587-001"
click at [290, 188] on select "Select Amazon Logistics ATI Trucking BC Dimerco Logistics Empire Southwest FedE…" at bounding box center [159, 191] width 277 height 20
select select "18714"
click at [21, 181] on select "Select Amazon Logistics ATI Trucking BC Dimerco Logistics Empire Southwest FedE…" at bounding box center [159, 191] width 277 height 20
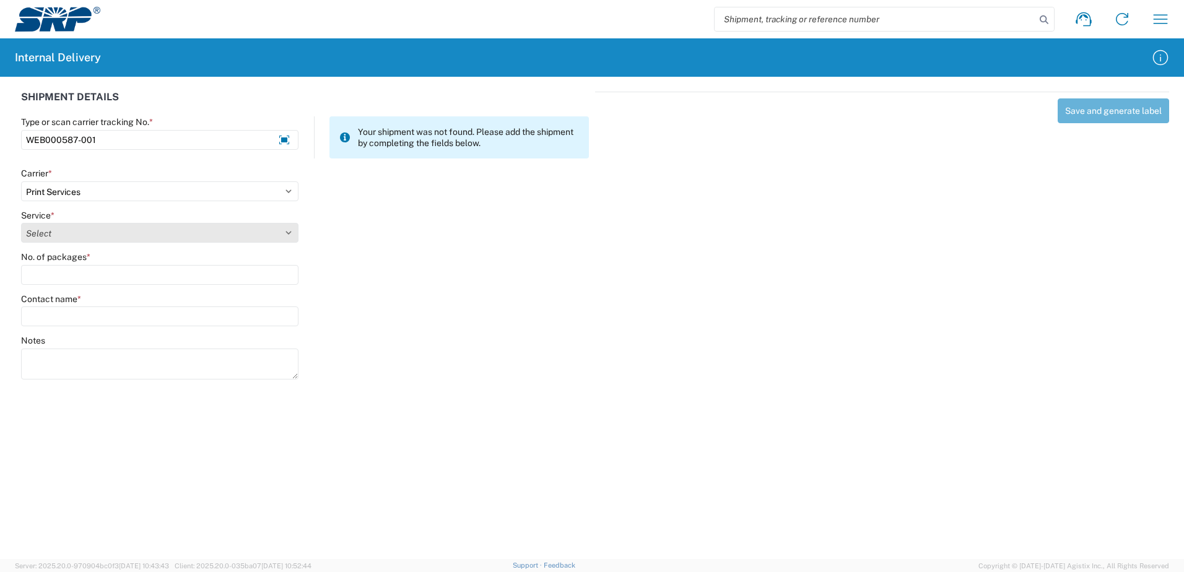
click at [287, 231] on select "Select Ground Inter-office" at bounding box center [159, 233] width 277 height 20
select select "35764"
click at [21, 223] on select "Select Ground Inter-office" at bounding box center [159, 233] width 277 height 20
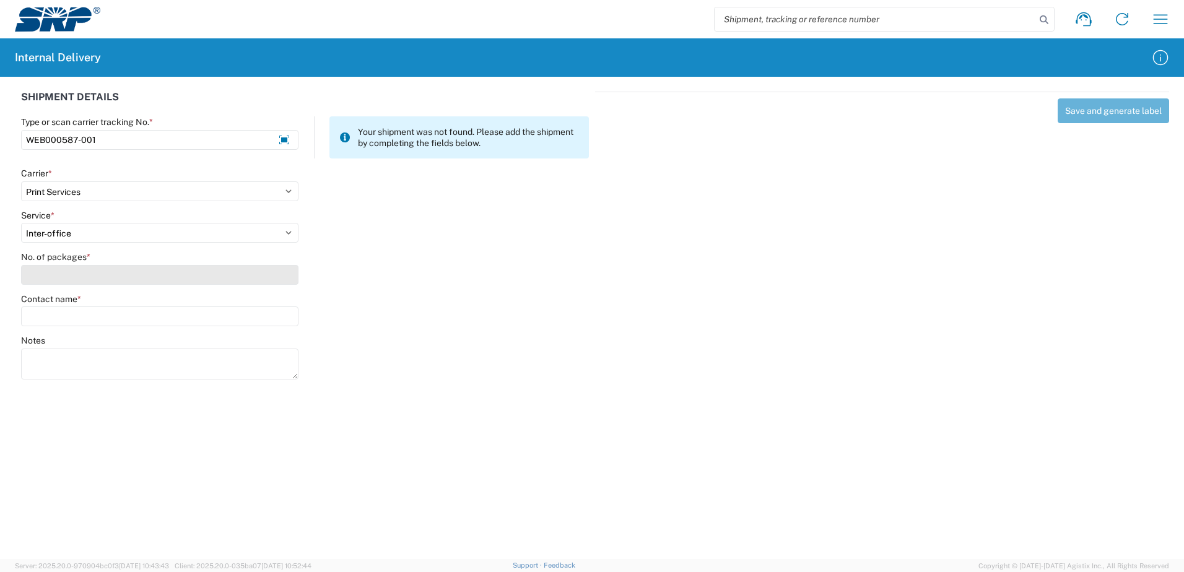
click at [275, 275] on input "No. of packages *" at bounding box center [159, 275] width 277 height 20
type input "1"
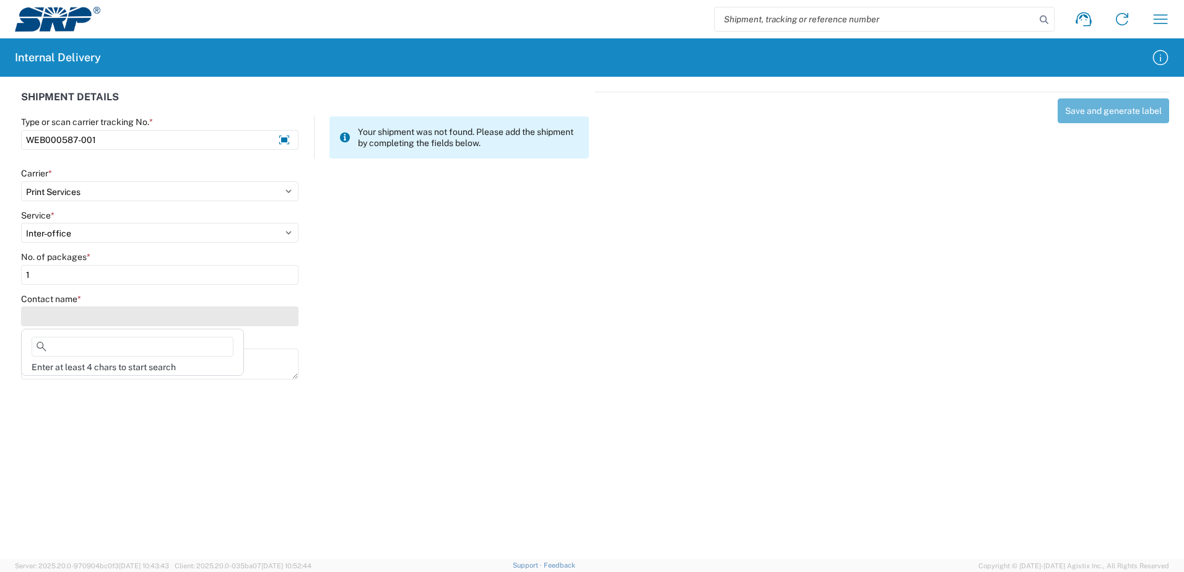
click at [259, 318] on input "Contact name *" at bounding box center [159, 316] width 277 height 20
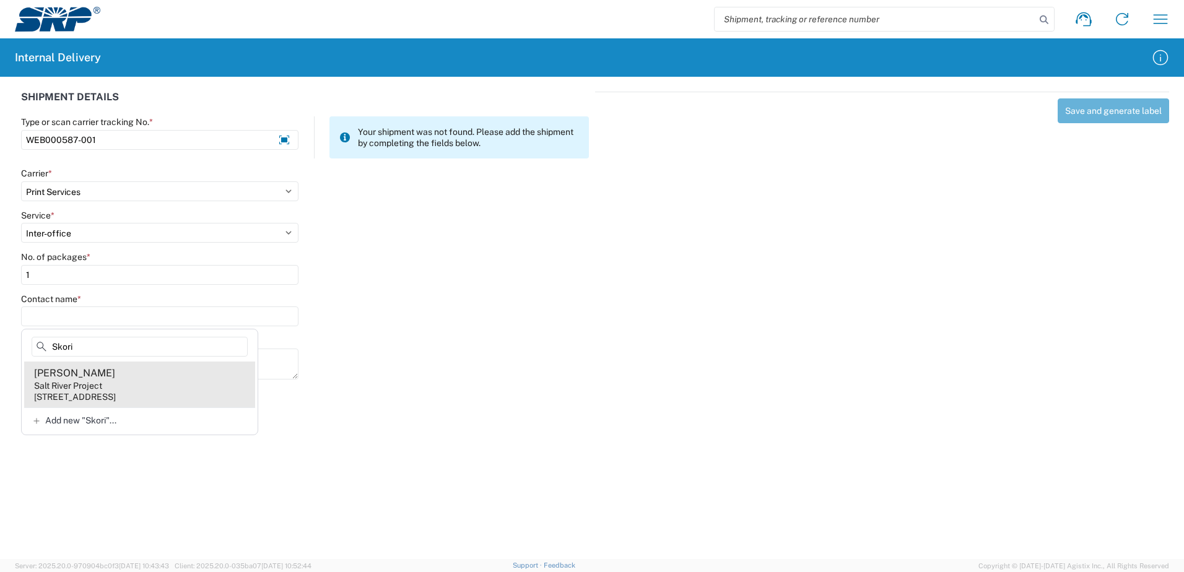
type input "Skori"
click at [170, 391] on agx-address-suggestion-item "Jaime Skorick Salt River Project 1500 N Mill Ave, PAB4TE, Tempe, AZ, 85281, US" at bounding box center [139, 384] width 231 height 46
type input "Jaime Skorick"
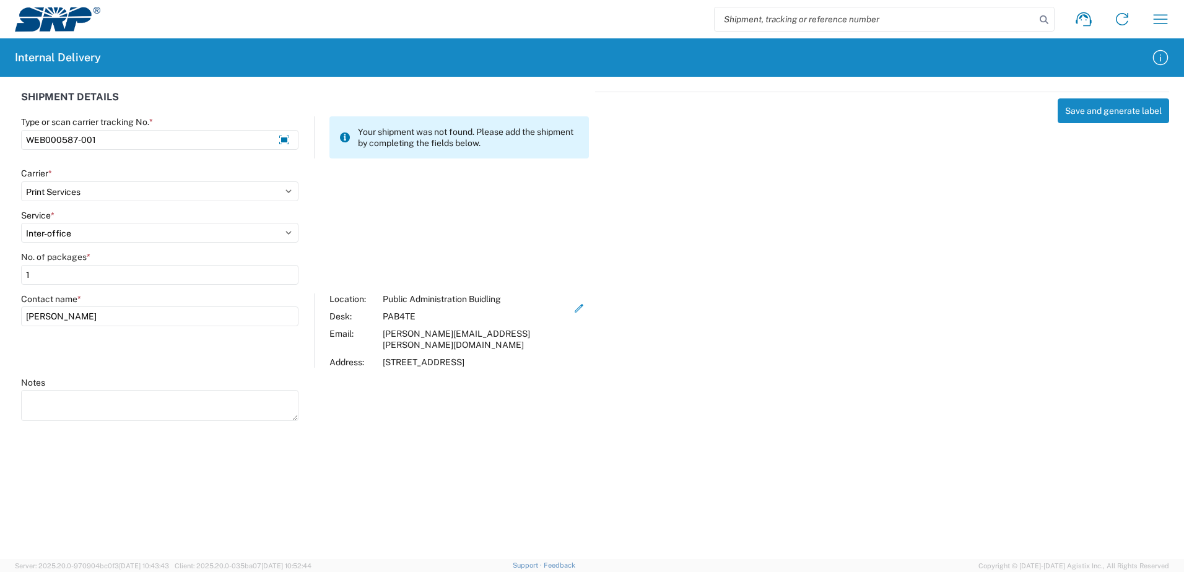
click at [170, 391] on textarea "Notes" at bounding box center [159, 405] width 277 height 31
click at [188, 422] on agx-forms-host "Shipment request Shipment tracking Internal delivery Transit update My profile …" at bounding box center [592, 286] width 1184 height 572
click at [43, 392] on textarea "Notes" at bounding box center [159, 405] width 277 height 31
type textarea "Business cards for Brenda Hernandez Cortazar"
click at [843, 370] on div "Save and generate label" at bounding box center [882, 255] width 574 height 326
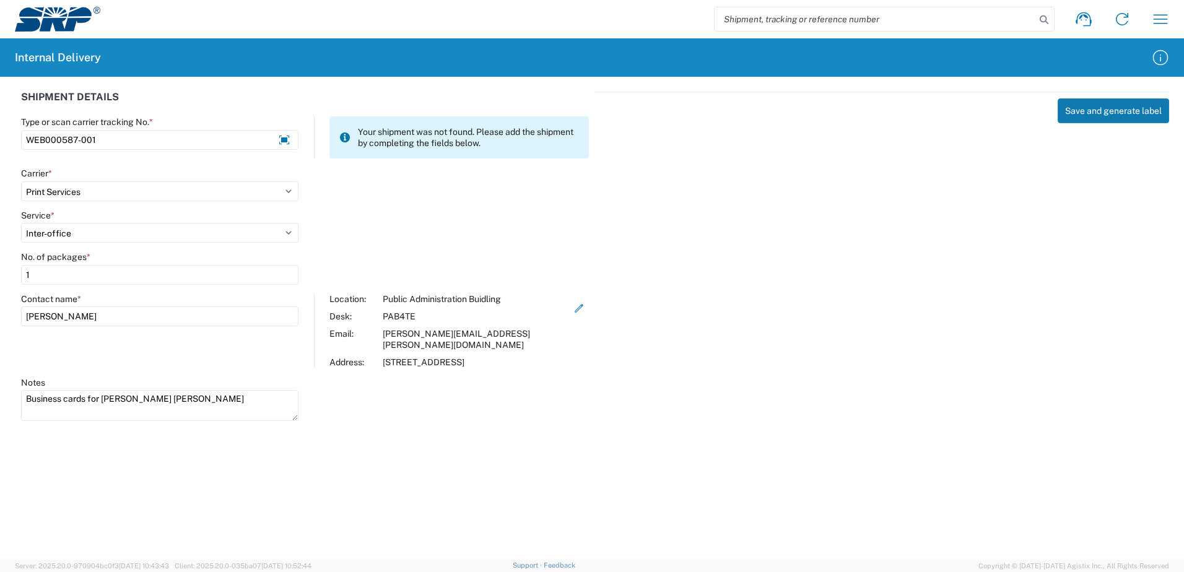
click at [1111, 110] on button "Save and generate label" at bounding box center [1112, 110] width 111 height 25
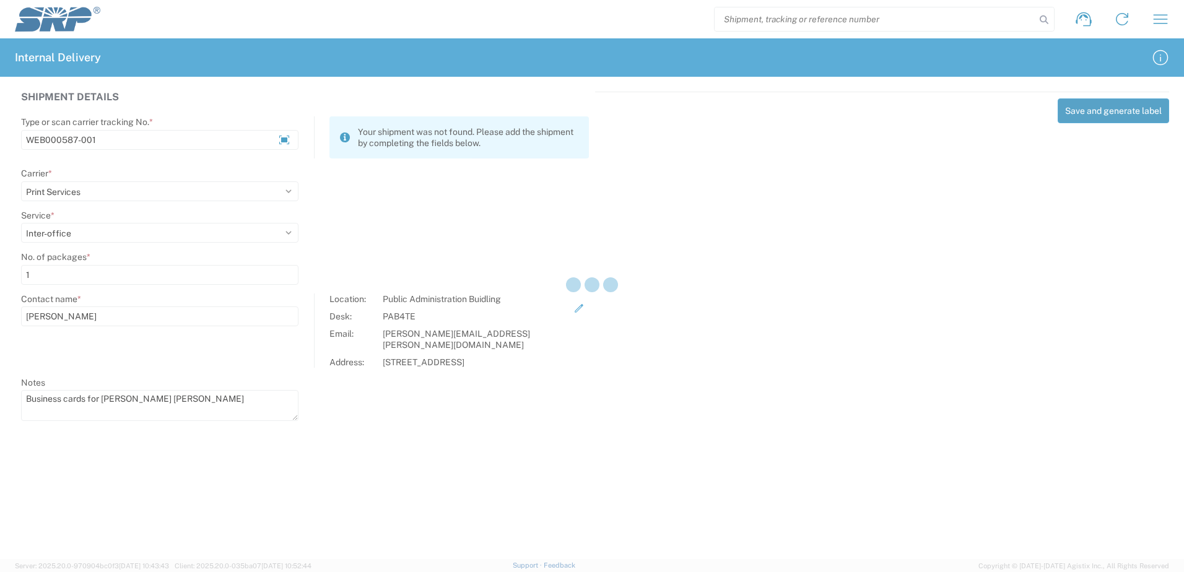
select select
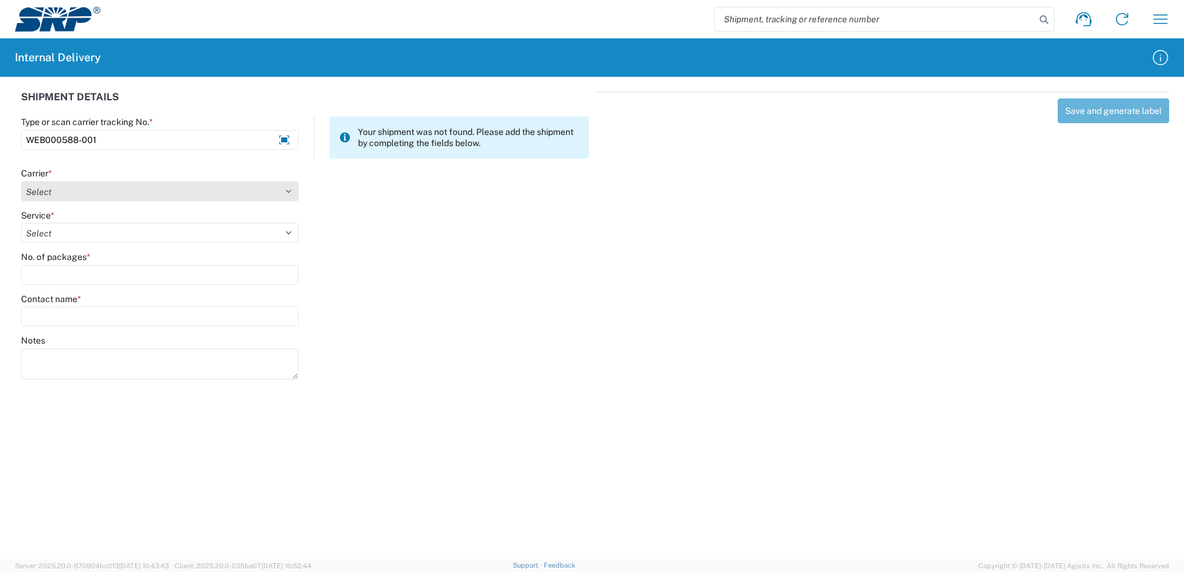
type input "WEB000588-001"
click at [288, 191] on select "Select Amazon Logistics ATI Trucking BC Dimerco Logistics Empire Southwest FedE…" at bounding box center [159, 191] width 277 height 20
select select "18714"
click at [21, 181] on select "Select Amazon Logistics ATI Trucking BC Dimerco Logistics Empire Southwest FedE…" at bounding box center [159, 191] width 277 height 20
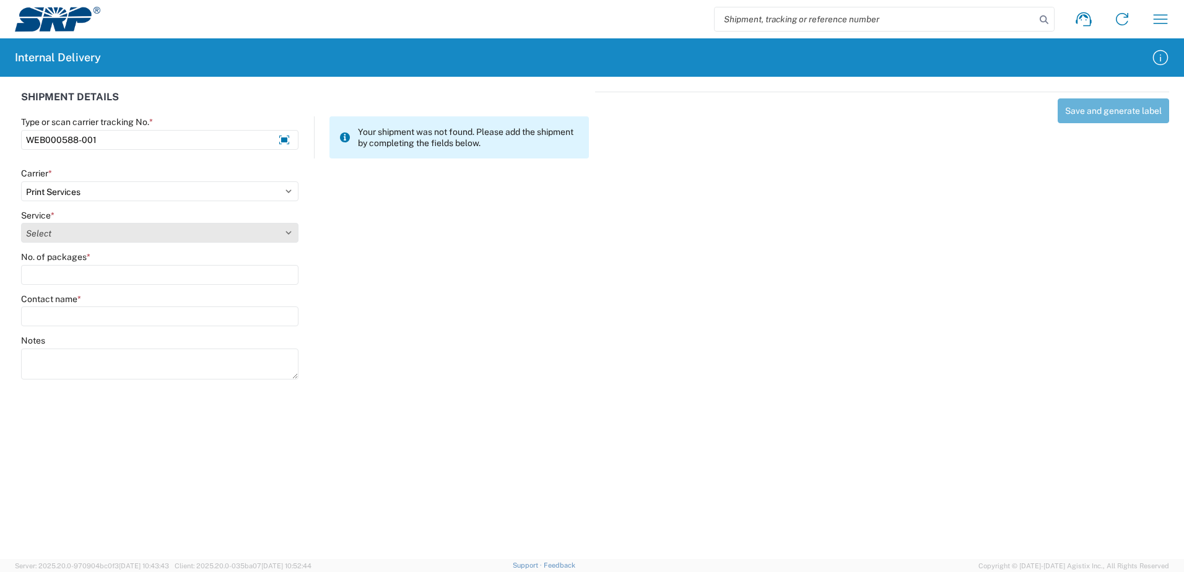
click at [287, 228] on select "Select Ground Inter-office" at bounding box center [159, 233] width 277 height 20
select select "35764"
click at [21, 223] on select "Select Ground Inter-office" at bounding box center [159, 233] width 277 height 20
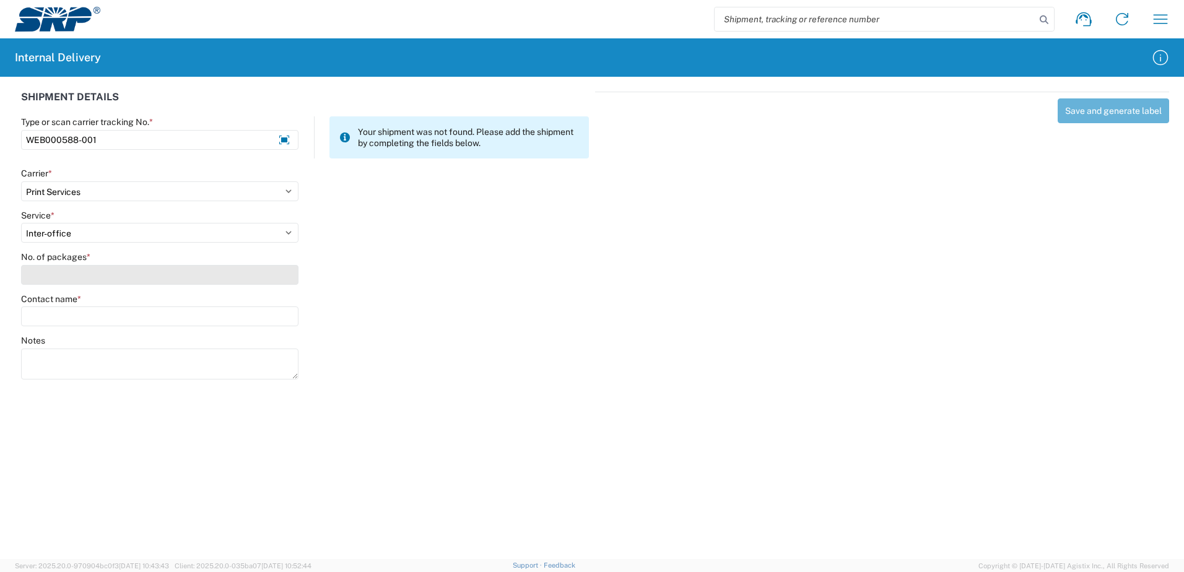
click at [276, 282] on input "No. of packages *" at bounding box center [159, 275] width 277 height 20
type input "1"
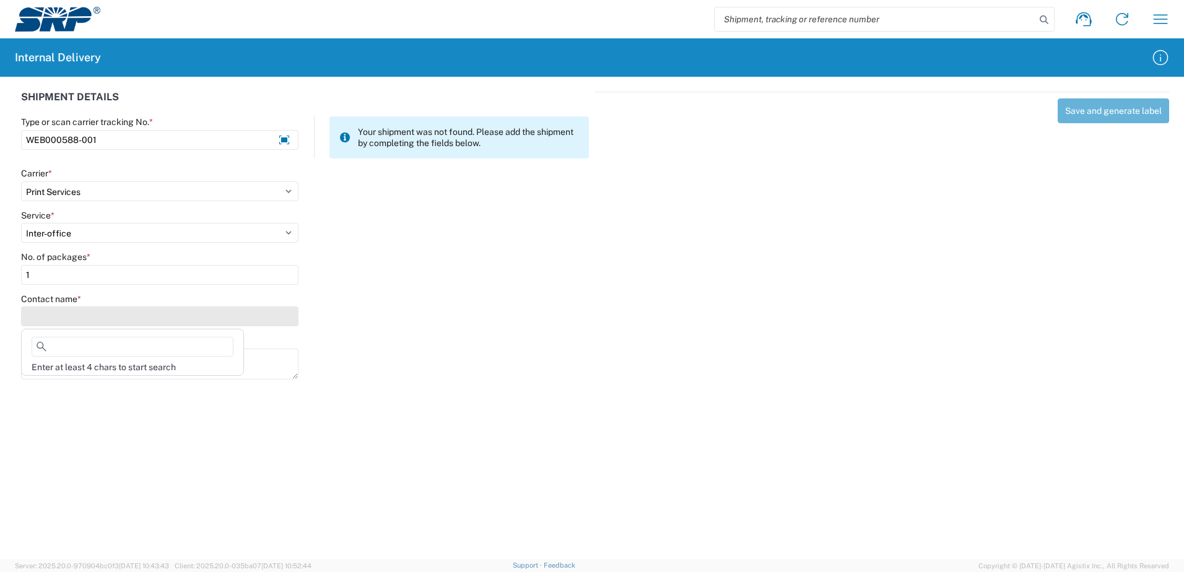
click at [283, 319] on input "Contact name *" at bounding box center [159, 316] width 277 height 20
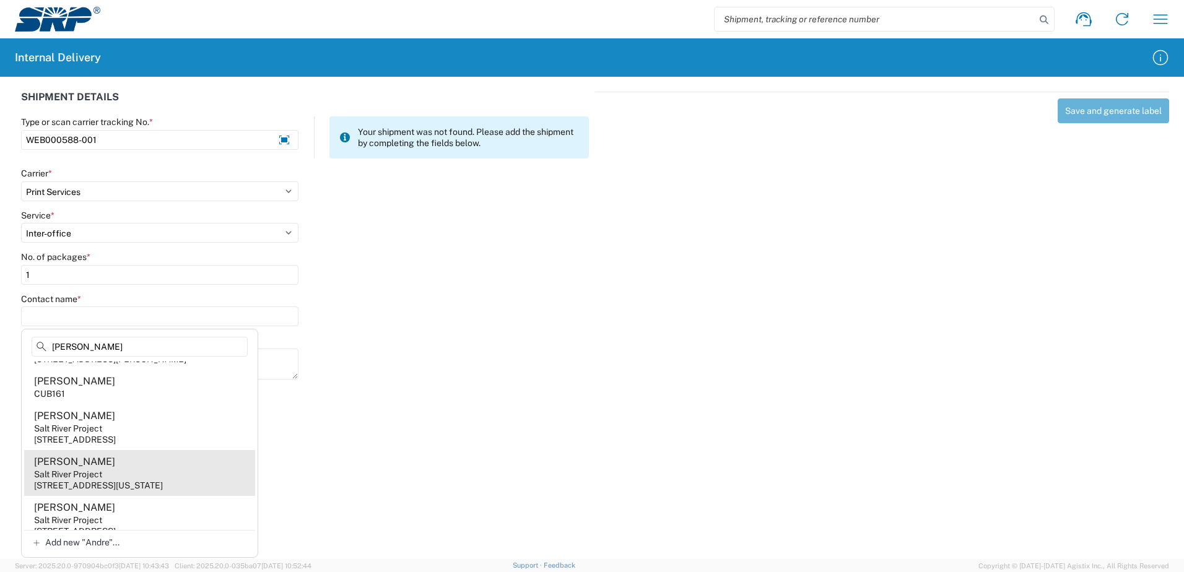
scroll to position [467, 0]
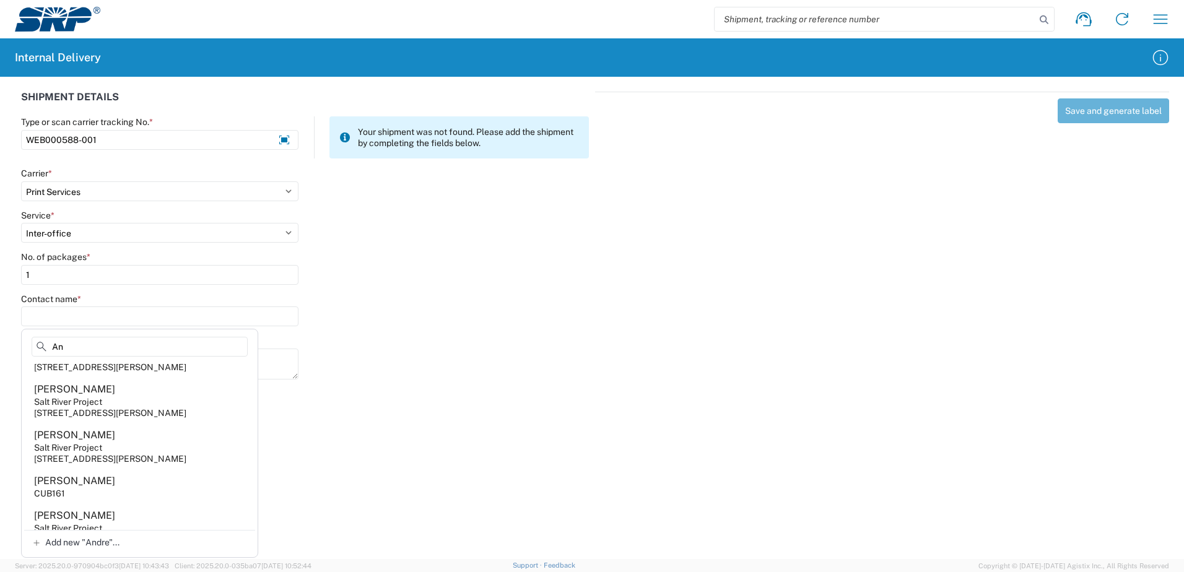
type input "A"
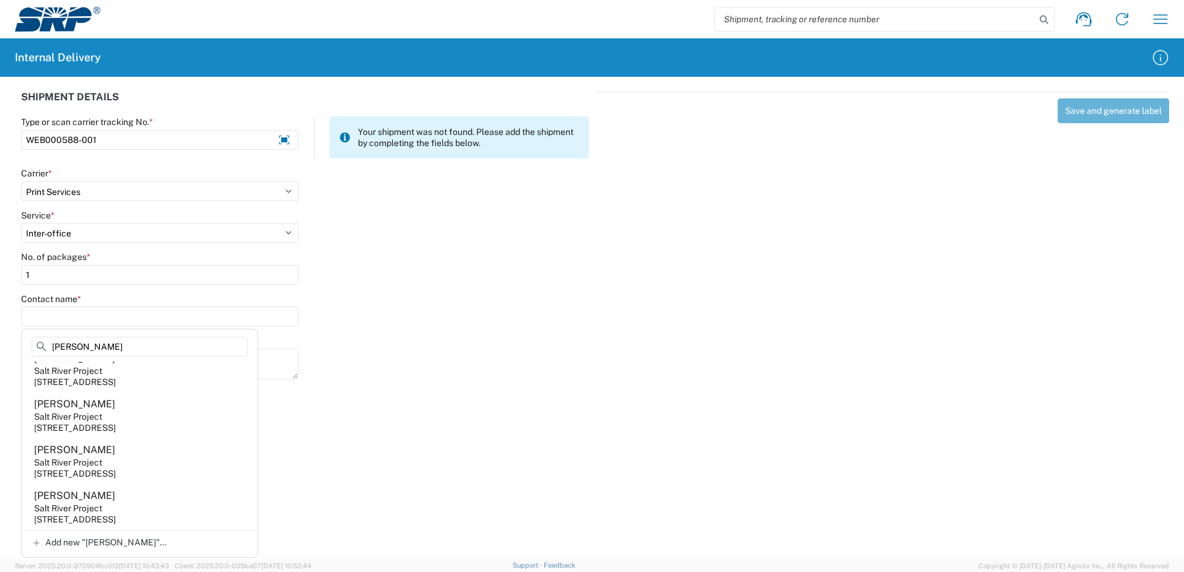
scroll to position [141, 0]
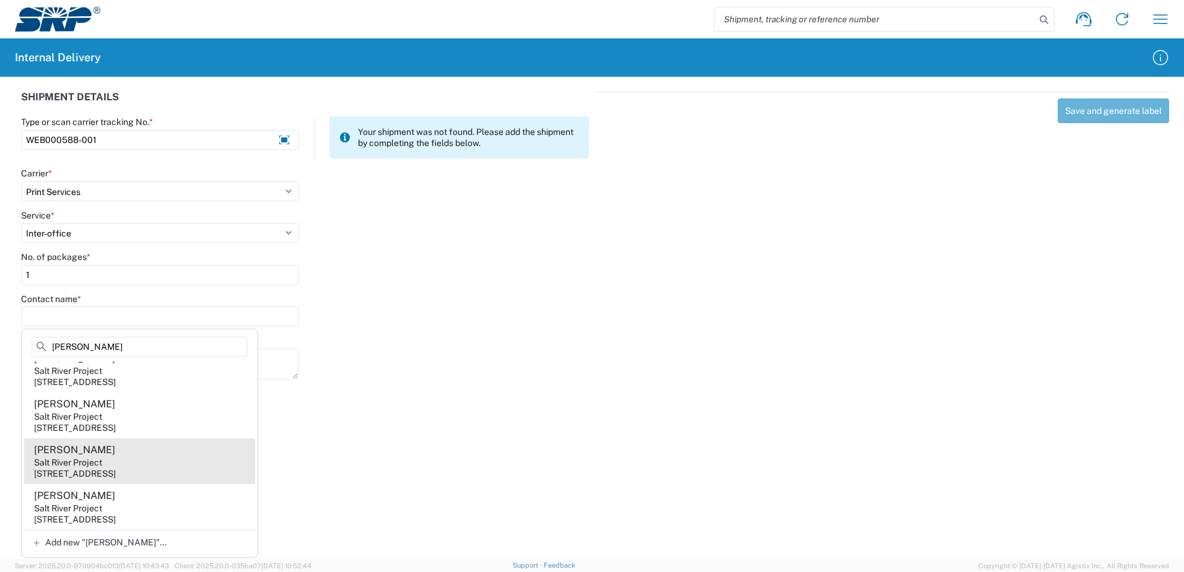
type input "John A"
click at [116, 469] on div "7005 S Kyrene Rd, KYS102, Tempe, AZ, 85283, US" at bounding box center [75, 473] width 82 height 11
type input "John Andrews"
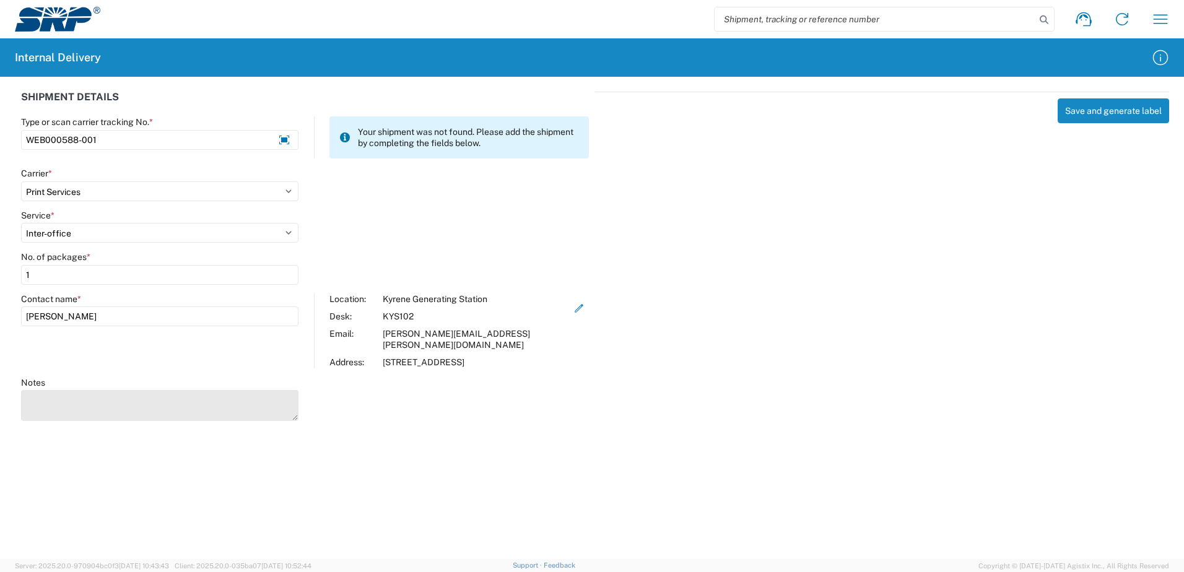
click at [96, 396] on textarea "Notes" at bounding box center [159, 405] width 277 height 31
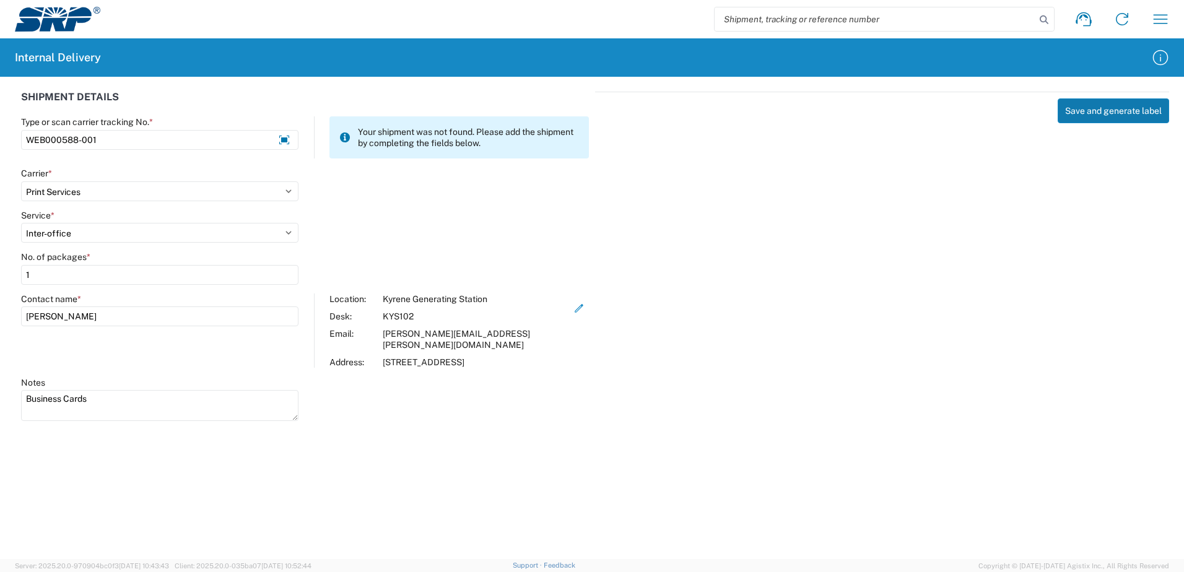
type textarea "Business Cards"
click at [1109, 116] on button "Save and generate label" at bounding box center [1112, 110] width 111 height 25
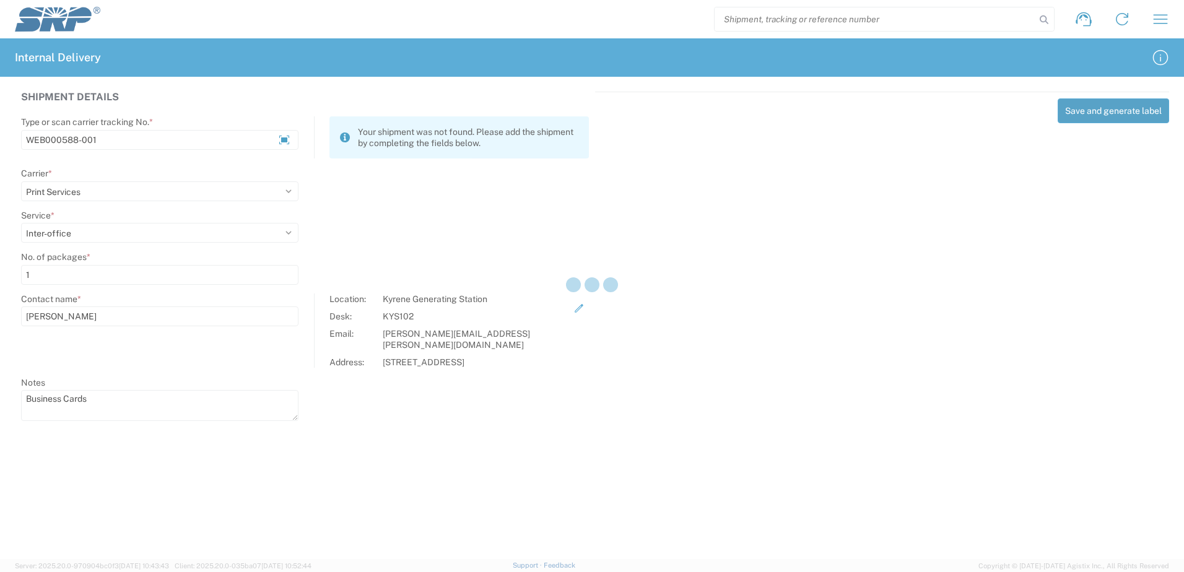
select select
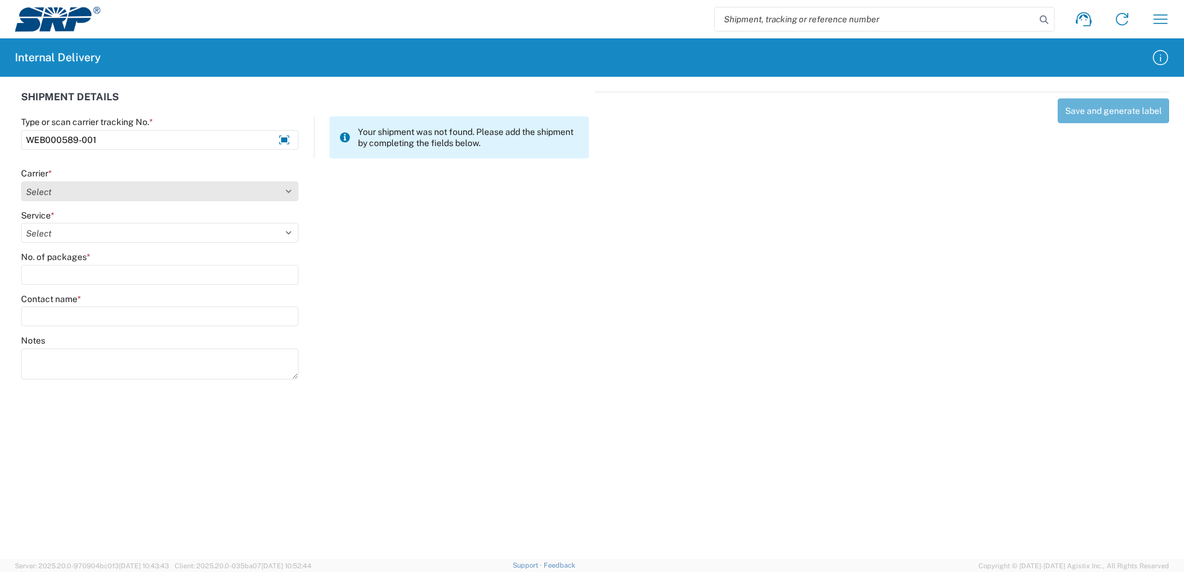
type input "WEB000589-001"
click at [288, 193] on select "Select Amazon Logistics ATI Trucking BC Dimerco Logistics Empire Southwest FedE…" at bounding box center [159, 191] width 277 height 20
select select "18714"
click at [21, 181] on select "Select Amazon Logistics ATI Trucking BC Dimerco Logistics Empire Southwest FedE…" at bounding box center [159, 191] width 277 height 20
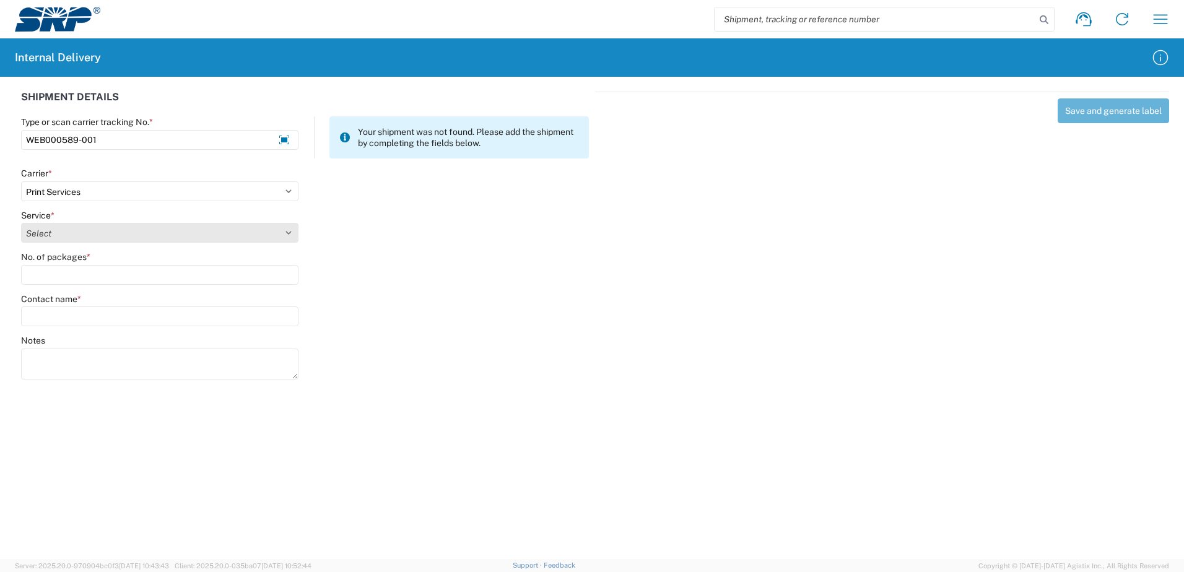
click at [288, 230] on select "Select" at bounding box center [159, 233] width 277 height 20
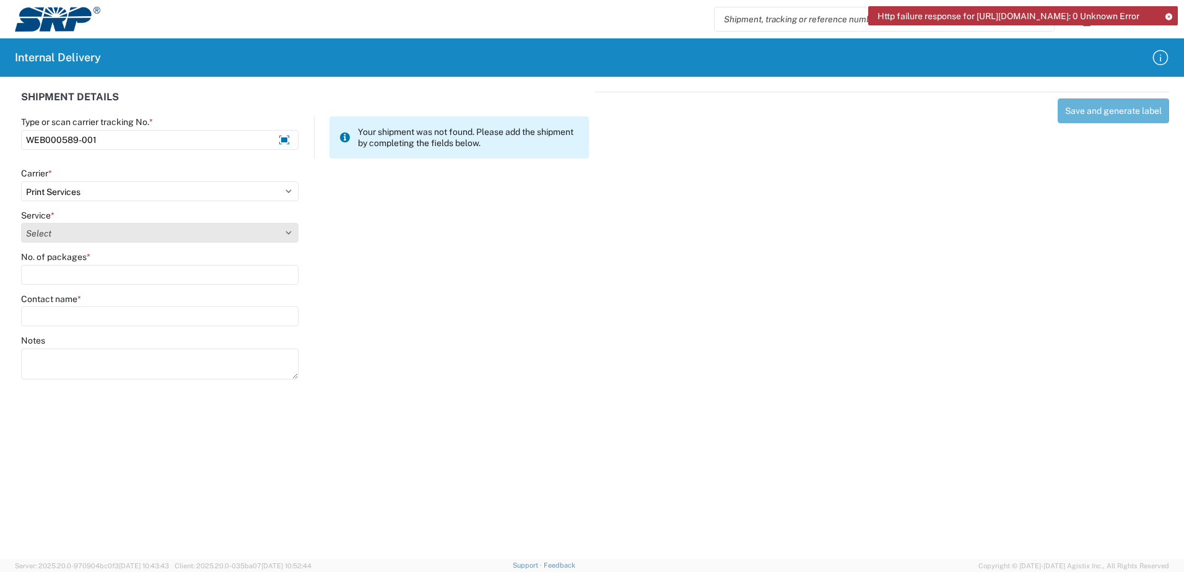
click at [288, 231] on select "Select" at bounding box center [159, 233] width 277 height 20
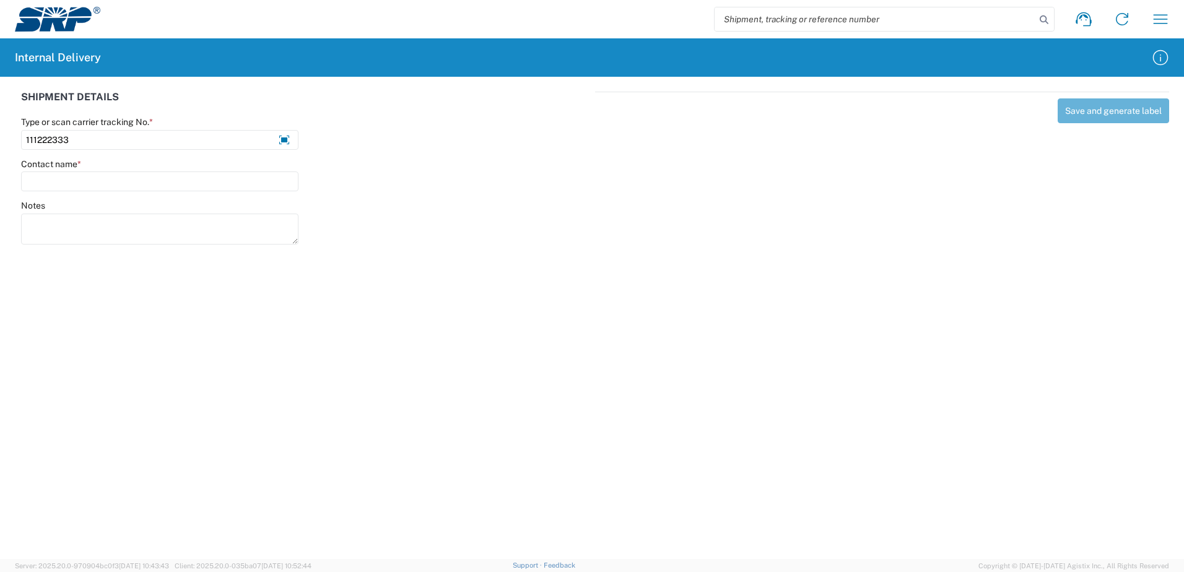
type input "111222333"
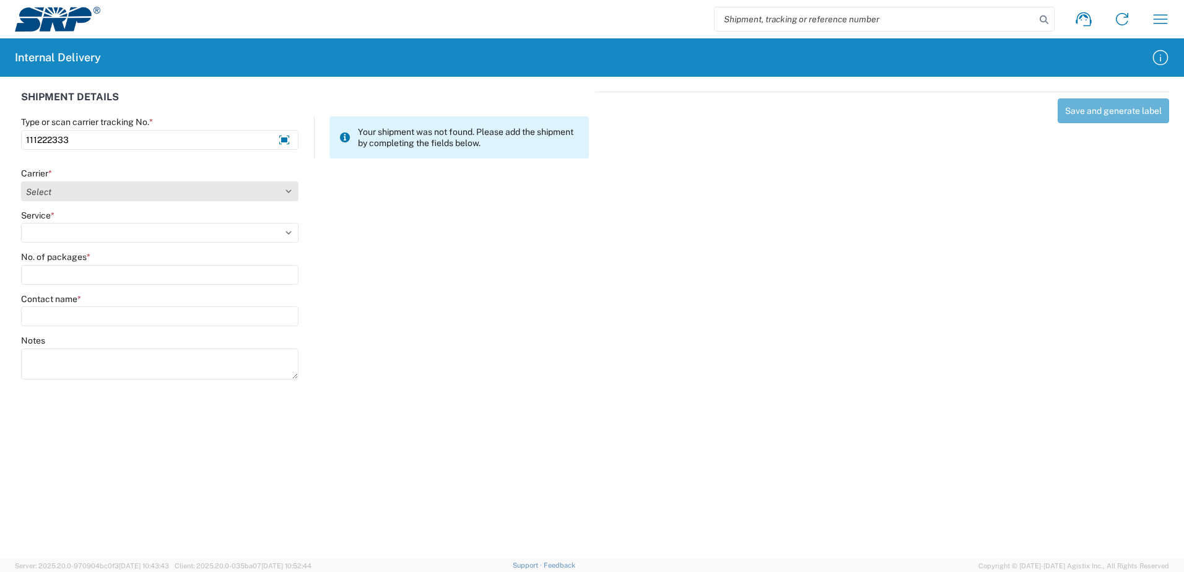
click at [287, 192] on select "Select Amazon Logistics ATI Trucking BC Dimerco Logistics Empire Southwest FedE…" at bounding box center [159, 191] width 277 height 20
select select "18714"
click at [21, 181] on select "Select Amazon Logistics ATI Trucking BC Dimerco Logistics Empire Southwest FedE…" at bounding box center [159, 191] width 277 height 20
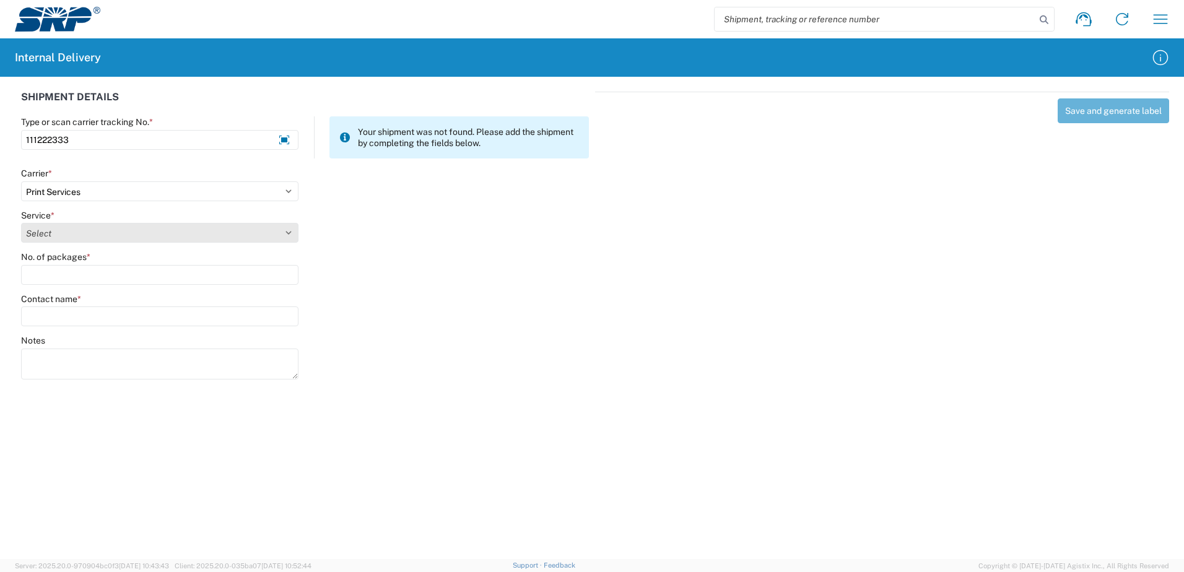
click at [286, 231] on select "Select Ground Inter-office" at bounding box center [159, 233] width 277 height 20
select select "35764"
click at [21, 223] on select "Select Ground Inter-office" at bounding box center [159, 233] width 277 height 20
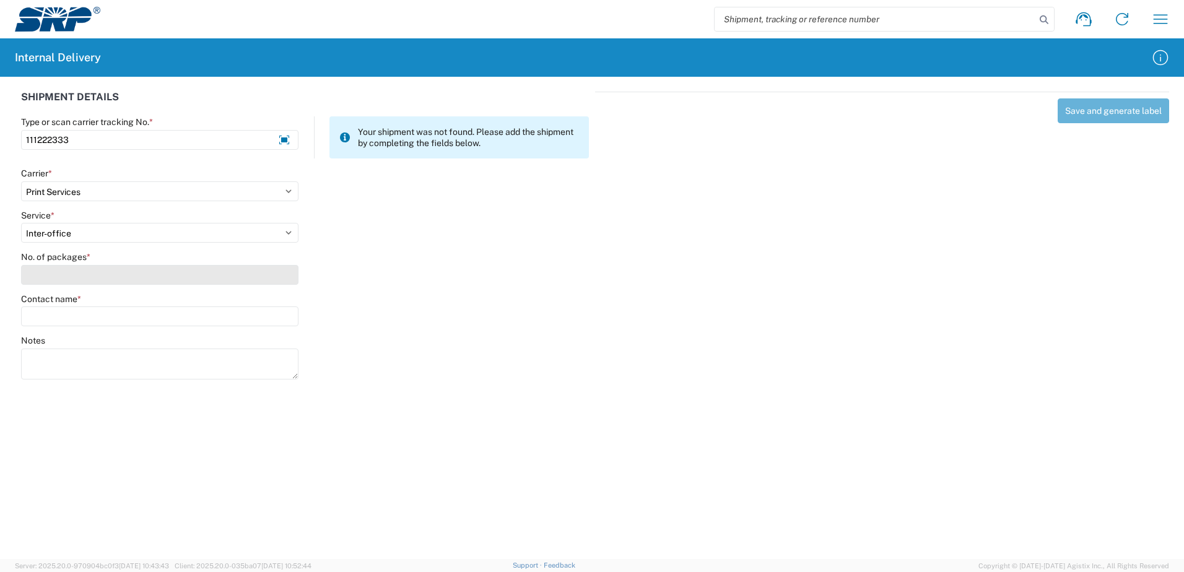
click at [274, 282] on input "No. of packages *" at bounding box center [159, 275] width 277 height 20
type input "1"
click at [253, 314] on input "Contact name *" at bounding box center [159, 316] width 277 height 20
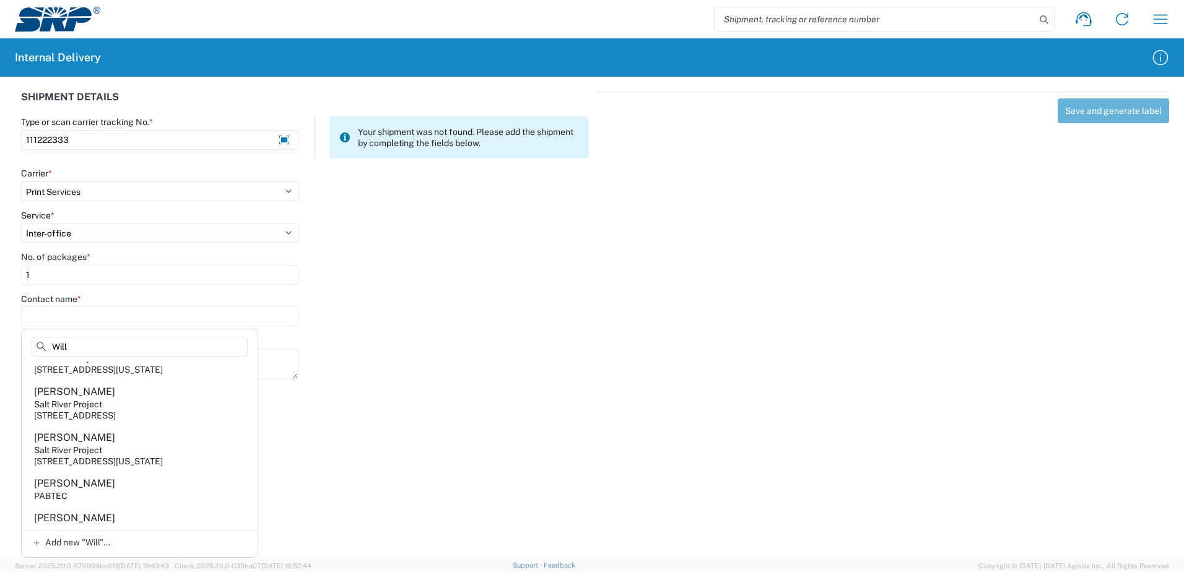
scroll to position [2144, 0]
type input "W"
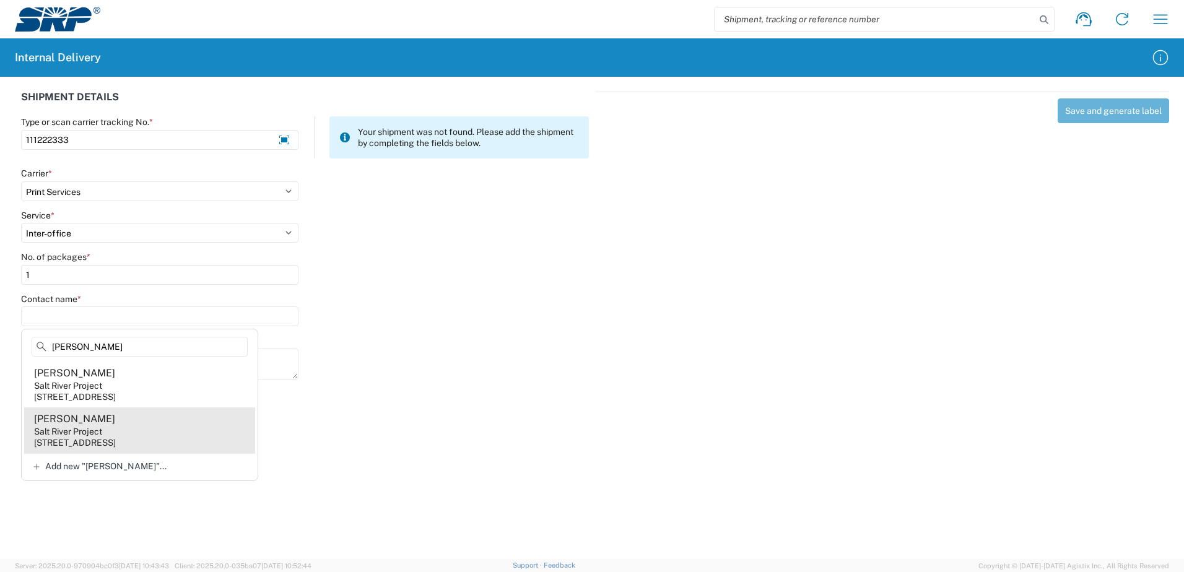
type input "[PERSON_NAME]"
click at [109, 435] on agx-address-suggestion-item "[PERSON_NAME] Salt River Project [STREET_ADDRESS]" at bounding box center [139, 430] width 231 height 46
type input "[PERSON_NAME]"
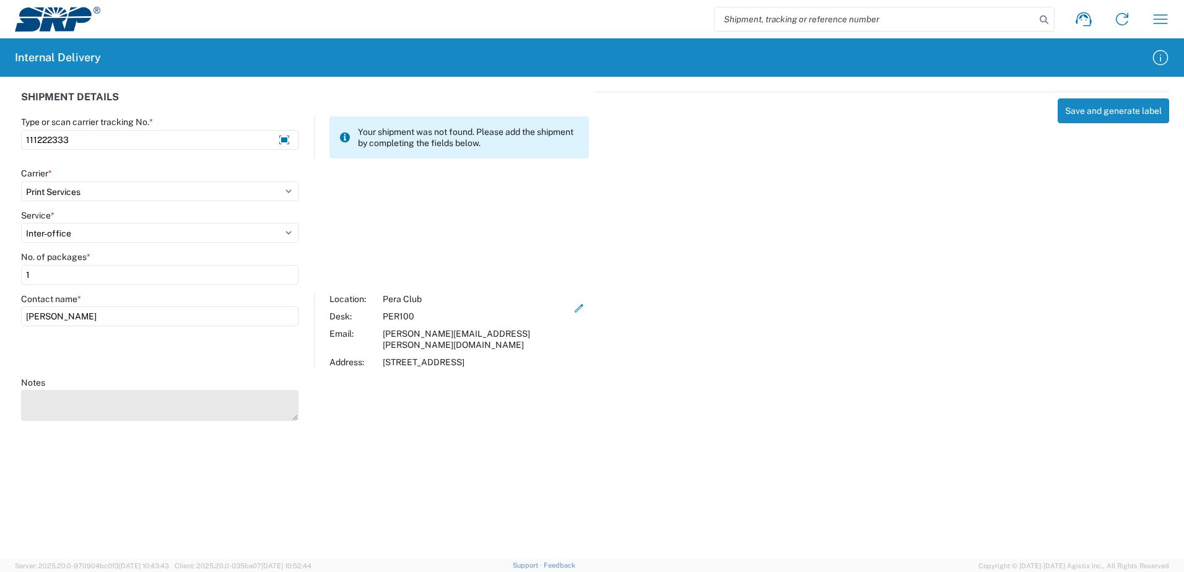
click at [84, 396] on textarea "Notes" at bounding box center [159, 405] width 277 height 31
drag, startPoint x: 858, startPoint y: 240, endPoint x: 873, endPoint y: 227, distance: 20.2
click at [862, 239] on div "Save and generate label" at bounding box center [882, 255] width 574 height 326
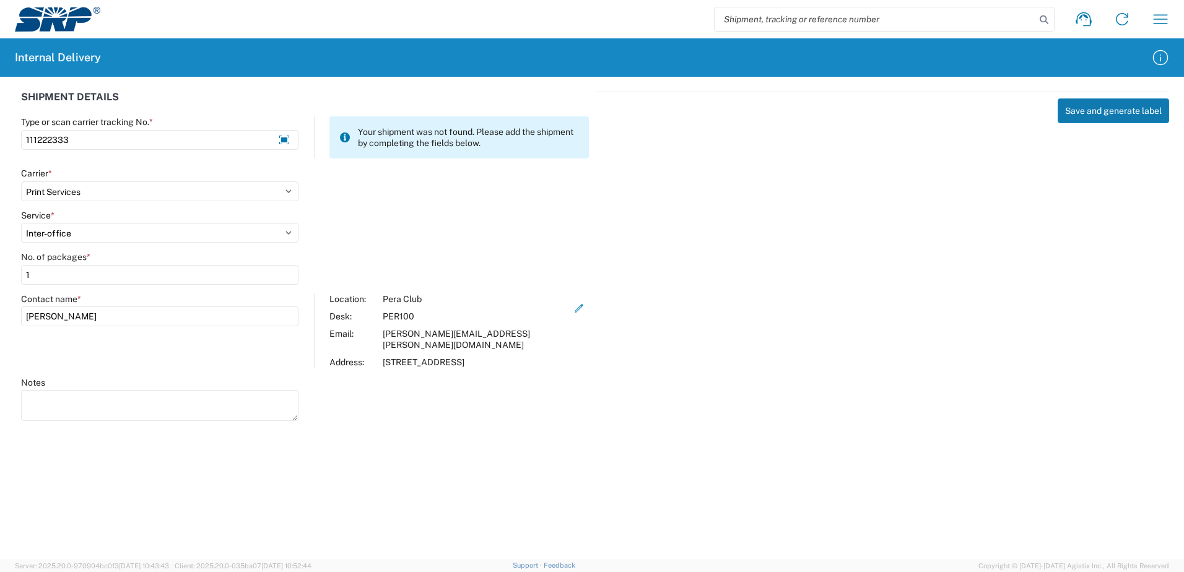
click at [1094, 105] on button "Save and generate label" at bounding box center [1112, 110] width 111 height 25
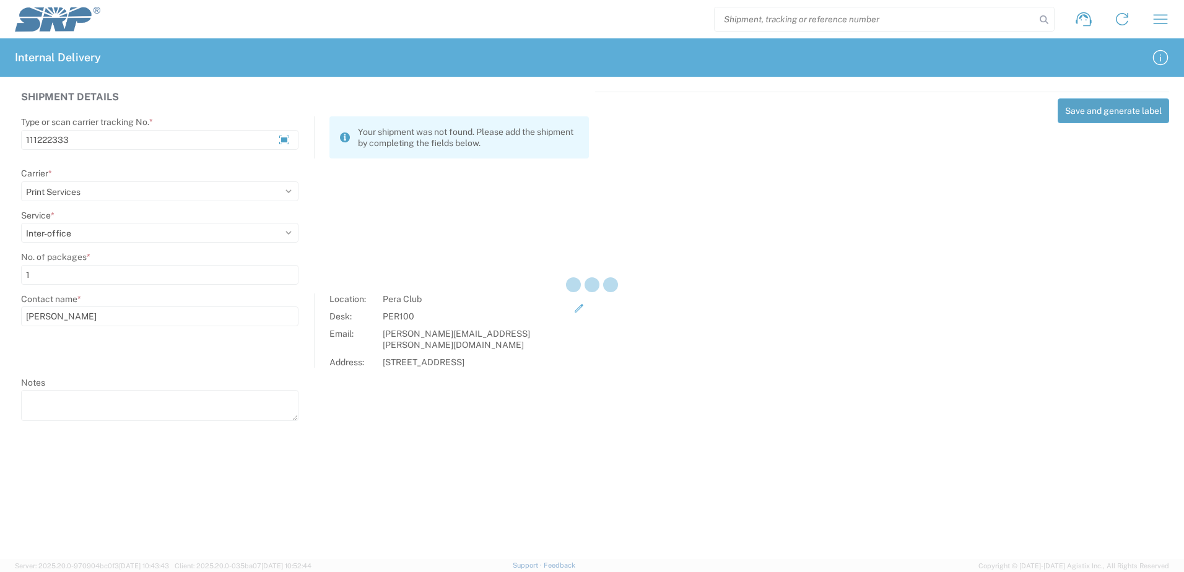
select select
